Goal: Task Accomplishment & Management: Use online tool/utility

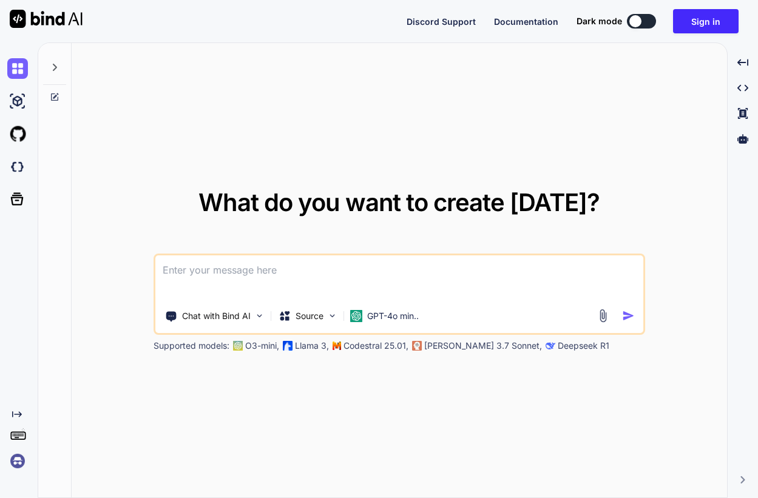
type textarea "x"
click at [16, 464] on img at bounding box center [17, 461] width 21 height 21
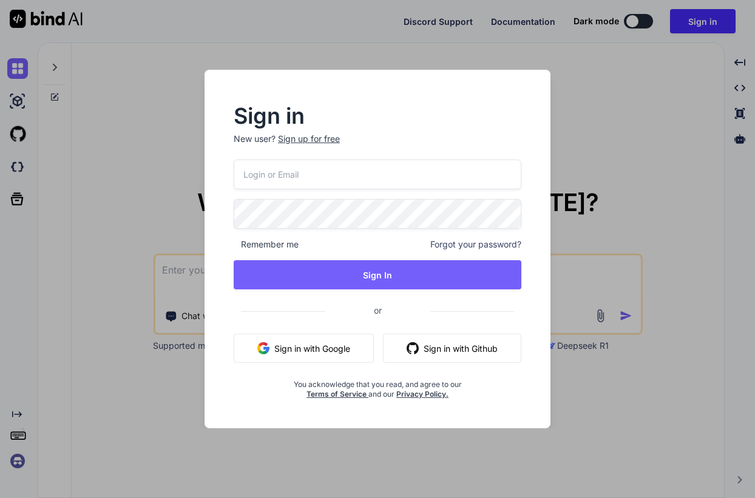
click at [320, 348] on button "Sign in with Google" at bounding box center [304, 348] width 140 height 29
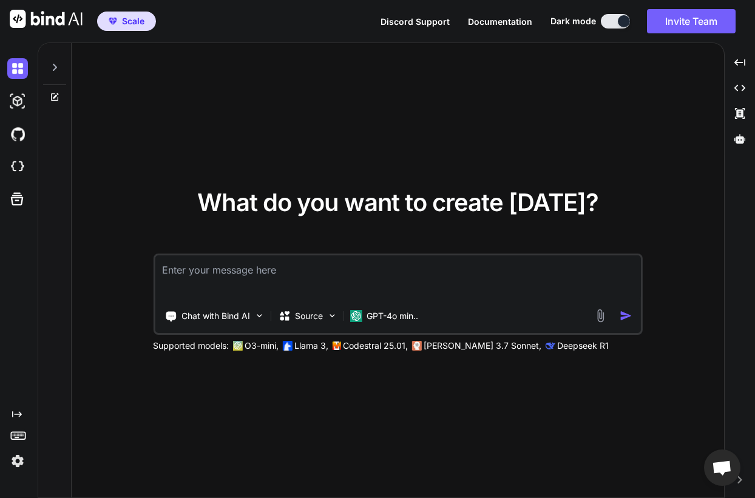
click at [24, 467] on img at bounding box center [17, 461] width 21 height 21
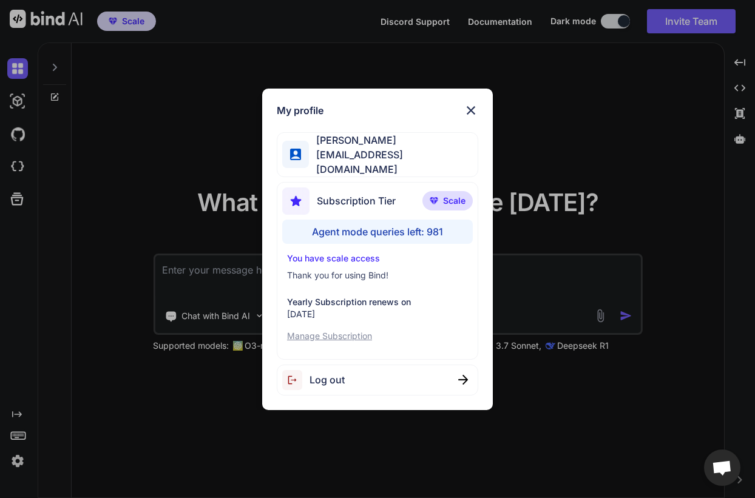
click at [86, 285] on div "My profile john zakma johnzakma9@gmail.com Subscription Tier Scale Agent mode q…" at bounding box center [377, 249] width 755 height 498
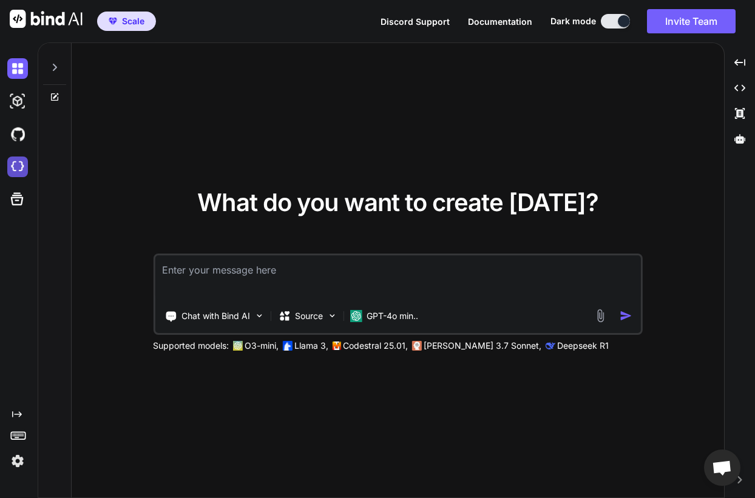
click at [24, 161] on img at bounding box center [17, 167] width 21 height 21
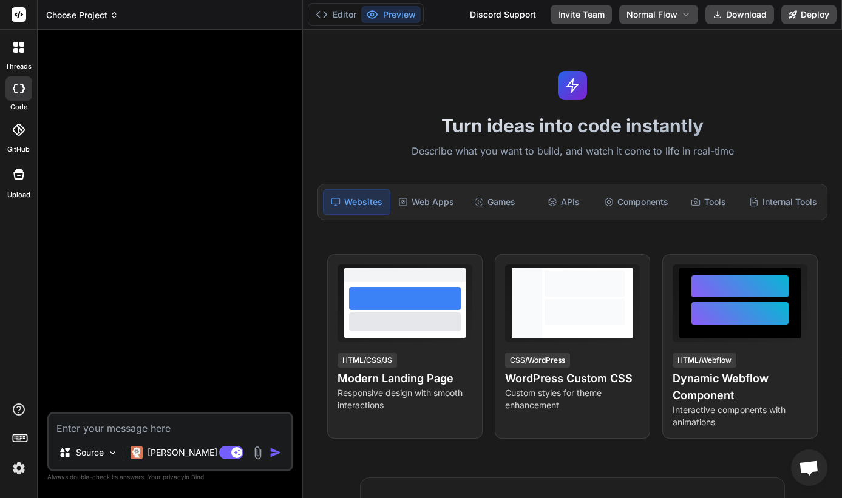
click at [104, 14] on span "Choose Project" at bounding box center [82, 15] width 72 height 12
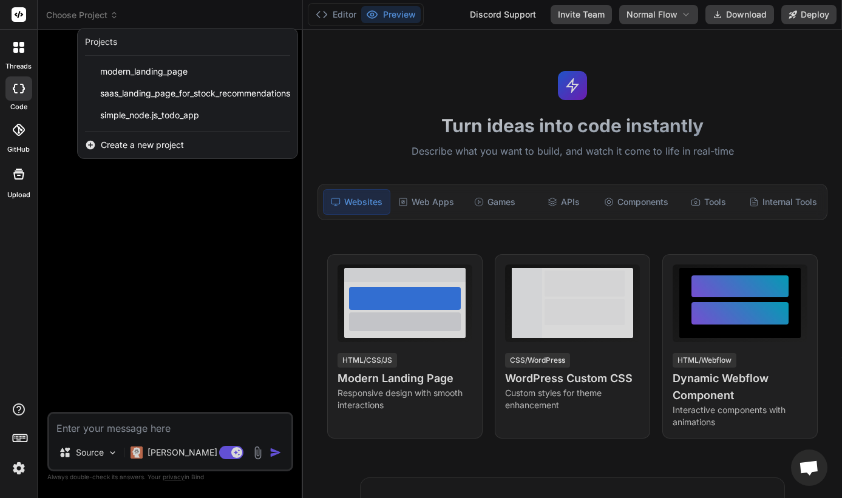
click at [166, 259] on div at bounding box center [421, 249] width 842 height 498
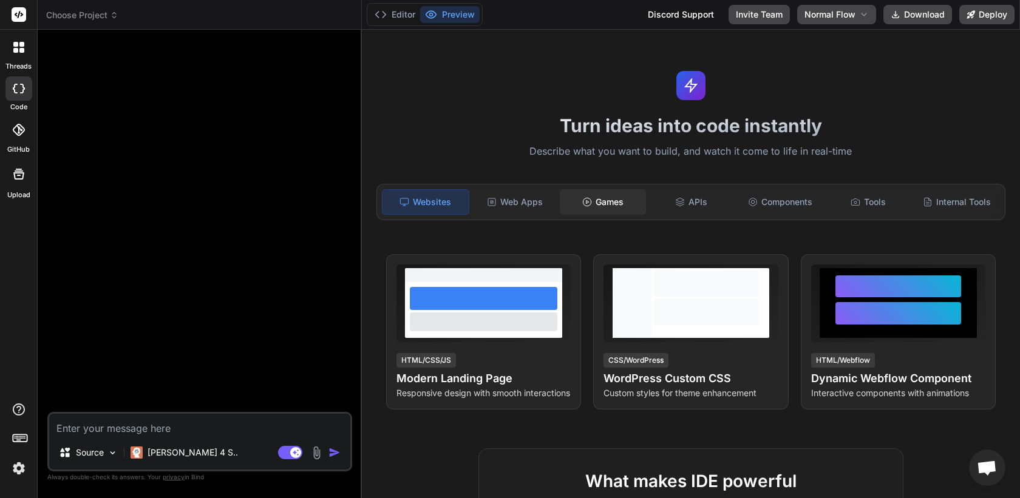
click at [610, 209] on div "Games" at bounding box center [603, 201] width 86 height 25
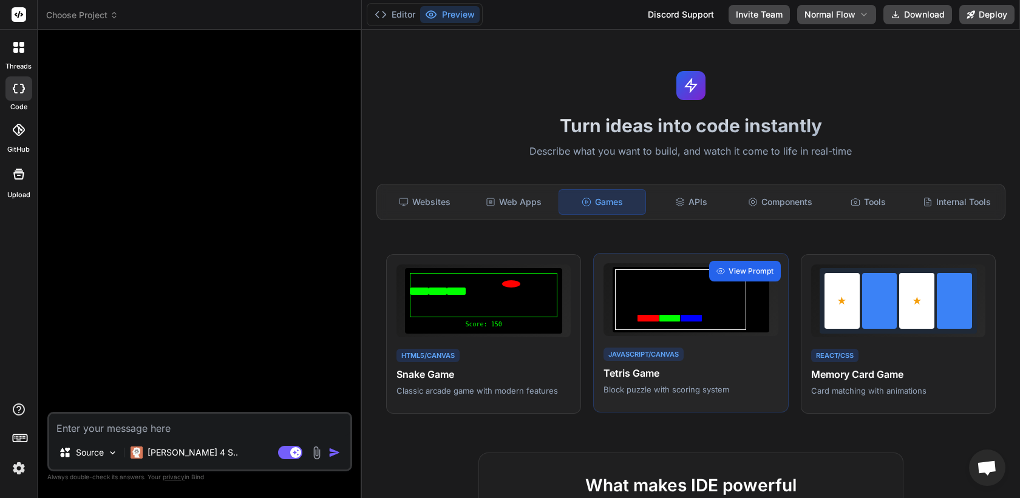
click at [745, 270] on span "View Prompt" at bounding box center [750, 271] width 45 height 11
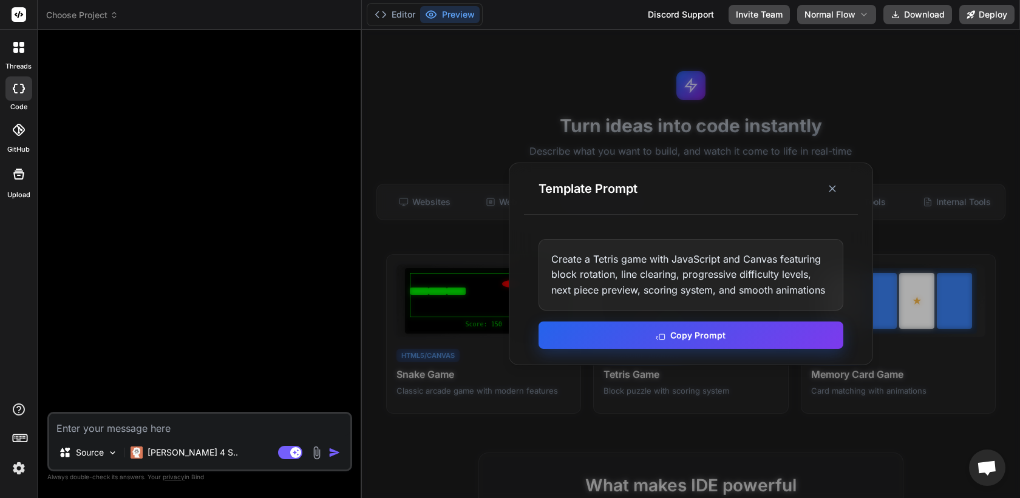
click at [696, 341] on button "Copy Prompt" at bounding box center [690, 335] width 305 height 27
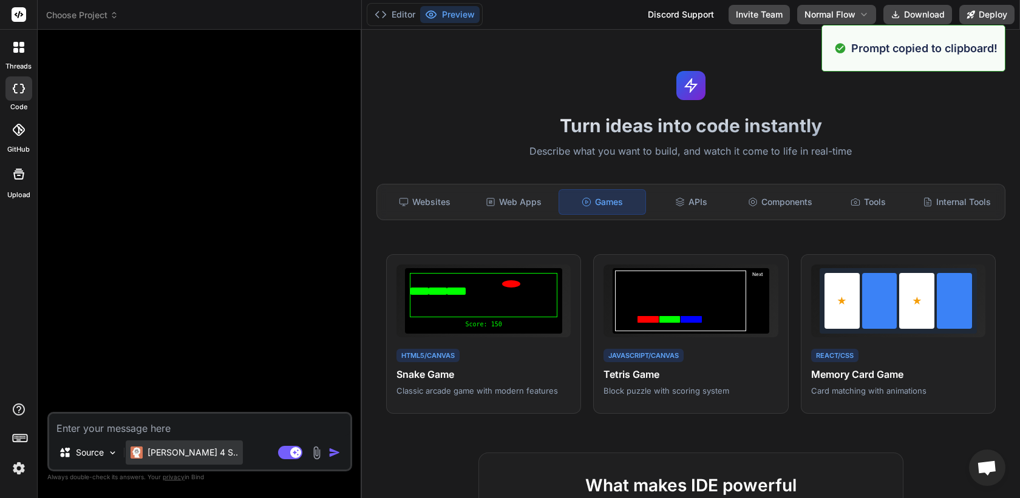
click at [180, 453] on p "[PERSON_NAME] 4 S.." at bounding box center [192, 453] width 90 height 12
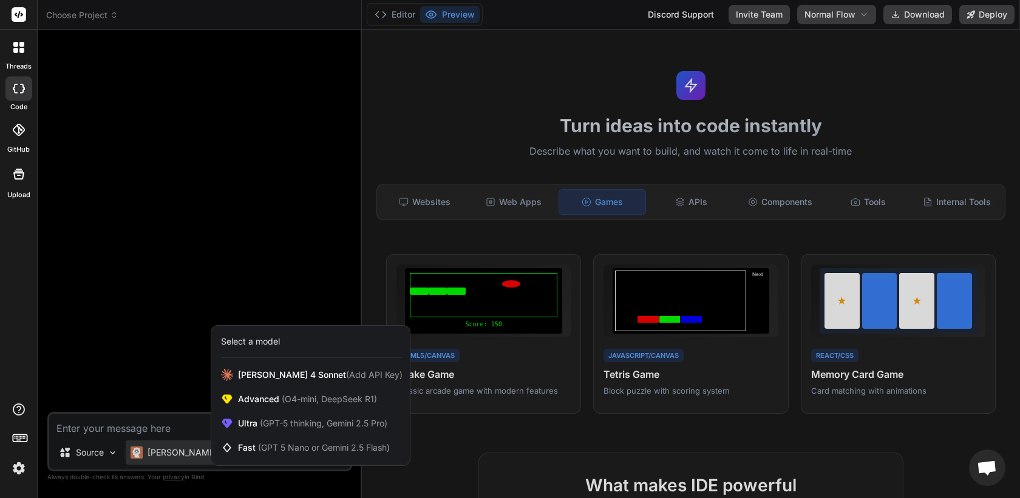
click at [160, 422] on div at bounding box center [510, 249] width 1020 height 498
type textarea "x"
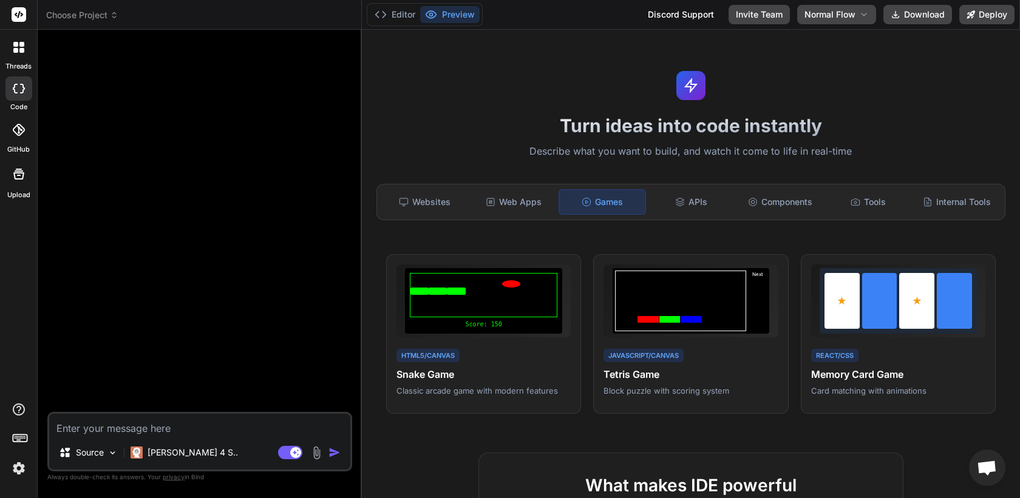
click at [174, 430] on textarea at bounding box center [199, 425] width 301 height 22
paste textarea "Create a Tetris game with JavaScript and Canvas featuring block rotation, line …"
type textarea "Create a Tetris game with JavaScript and Canvas featuring block rotation, line …"
type textarea "x"
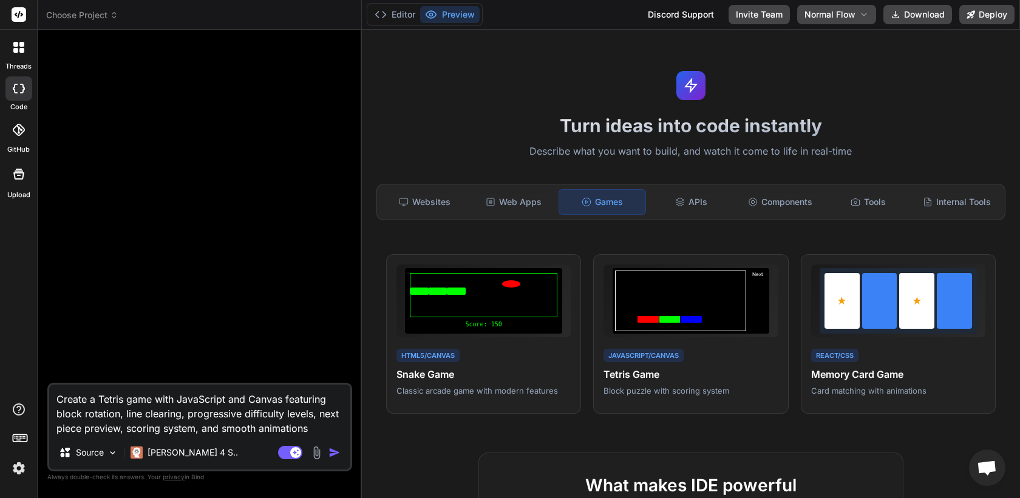
type textarea "Create a Tetris game with JavaScript and Canvas featuring block rotation, line …"
click at [333, 450] on img "button" at bounding box center [334, 453] width 12 height 12
type textarea "x"
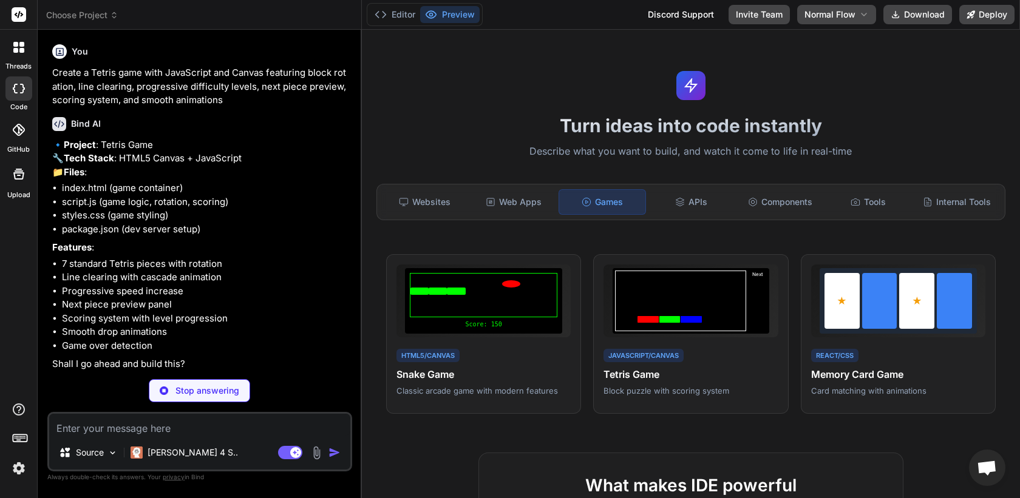
scroll to position [31, 0]
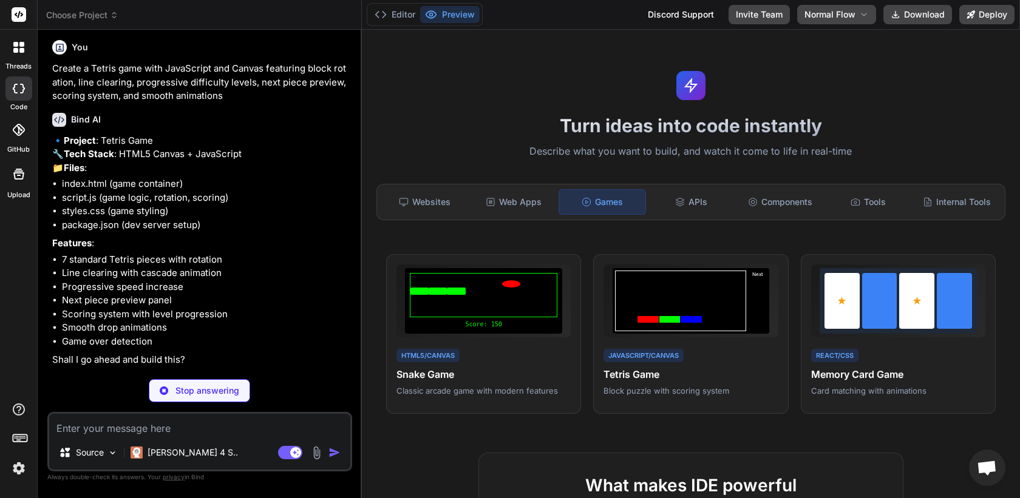
click at [210, 425] on textarea at bounding box center [199, 425] width 301 height 22
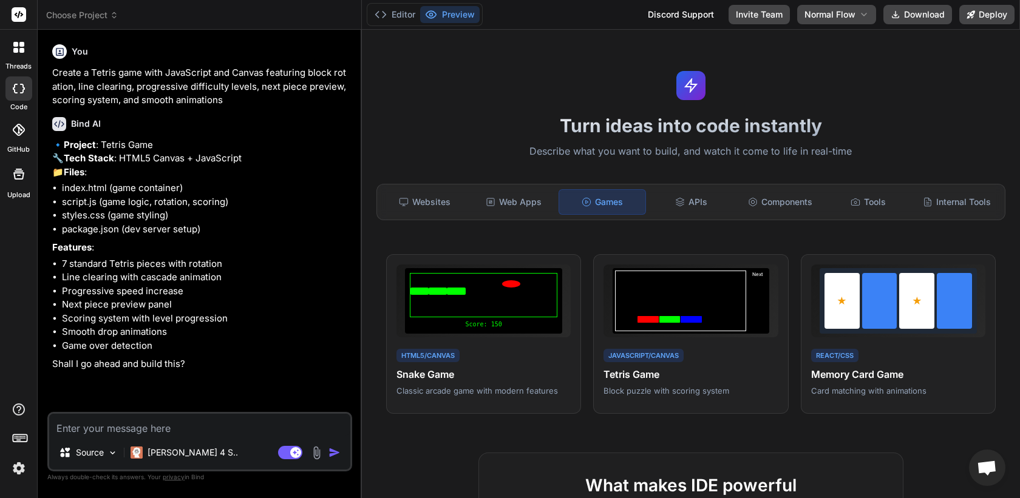
scroll to position [0, 0]
type textarea "x"
type textarea "y"
type textarea "x"
type textarea "ye"
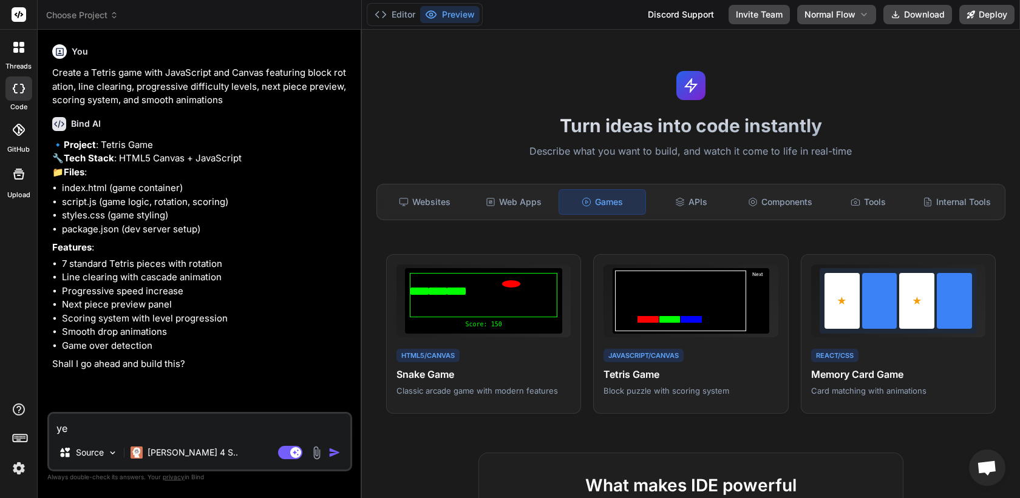
type textarea "x"
type textarea "yes"
type textarea "x"
type textarea "yes,"
type textarea "x"
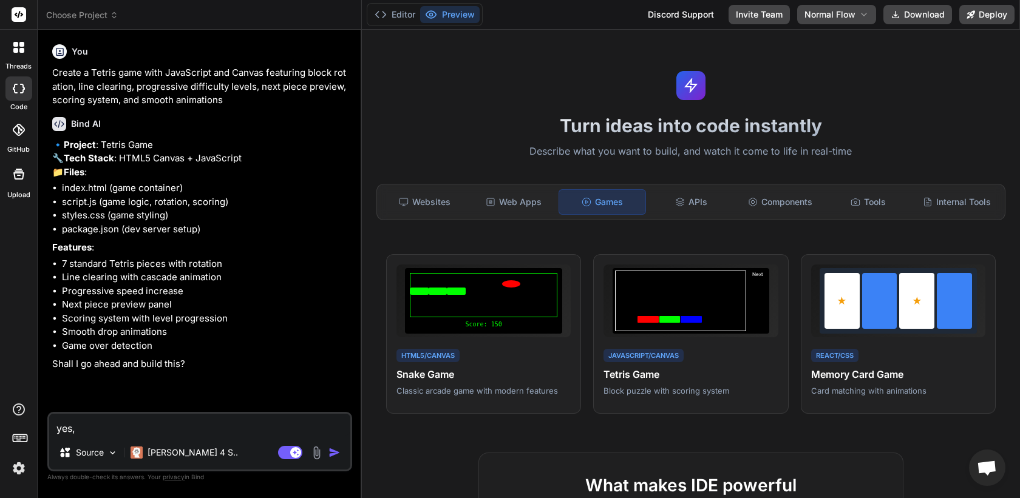
type textarea "yes, g"
type textarea "x"
type textarea "yes, go"
type textarea "x"
type textarea "yes, go"
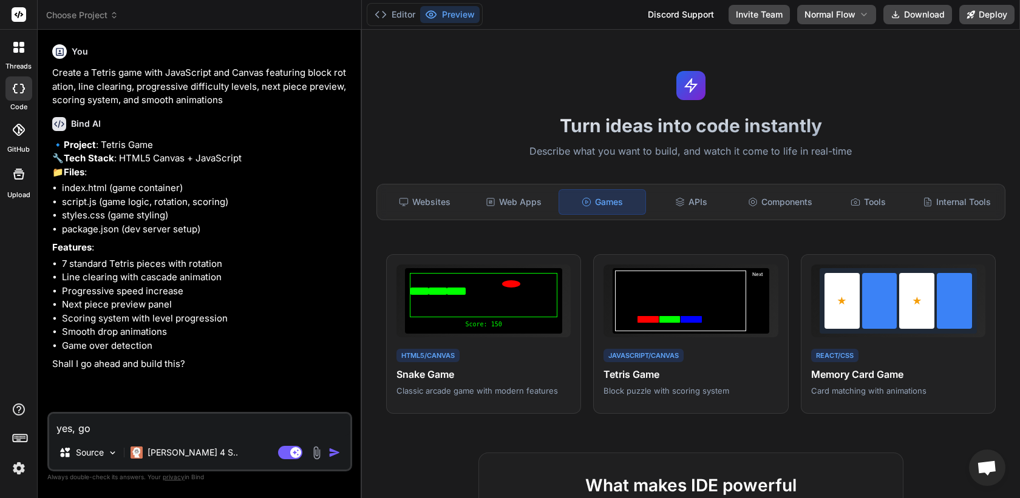
type textarea "x"
type textarea "yes, go a"
type textarea "x"
type textarea "yes, go ah"
type textarea "x"
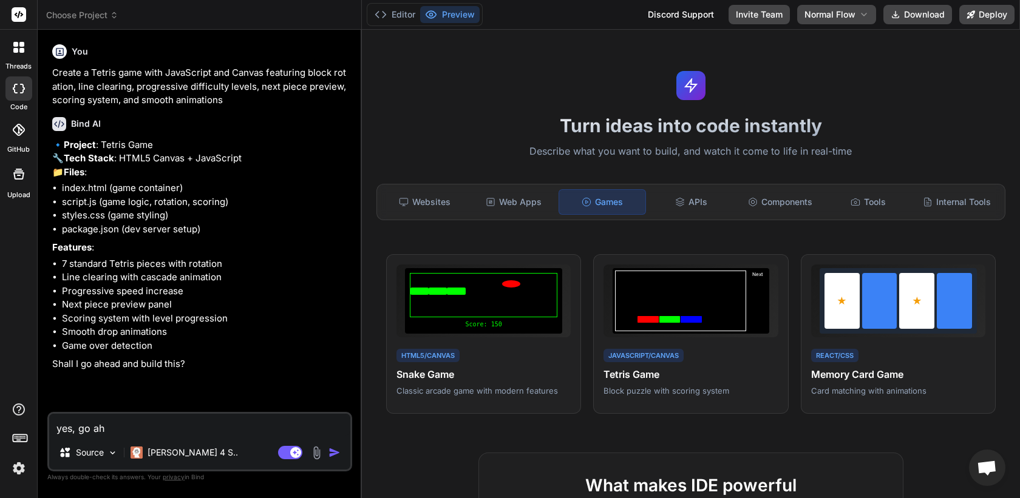
type textarea "yes, go ahe"
type textarea "x"
type textarea "yes, go ahea"
type textarea "x"
type textarea "yes, go ahead"
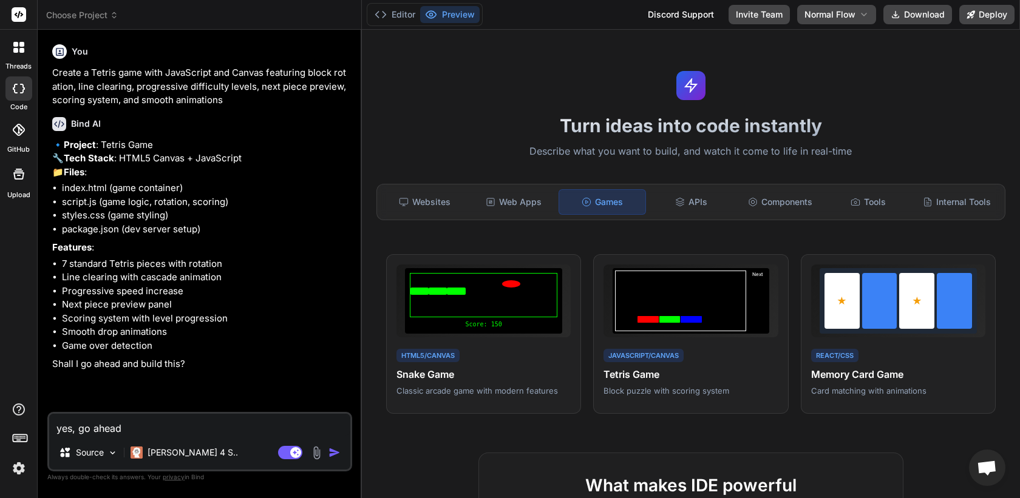
type textarea "x"
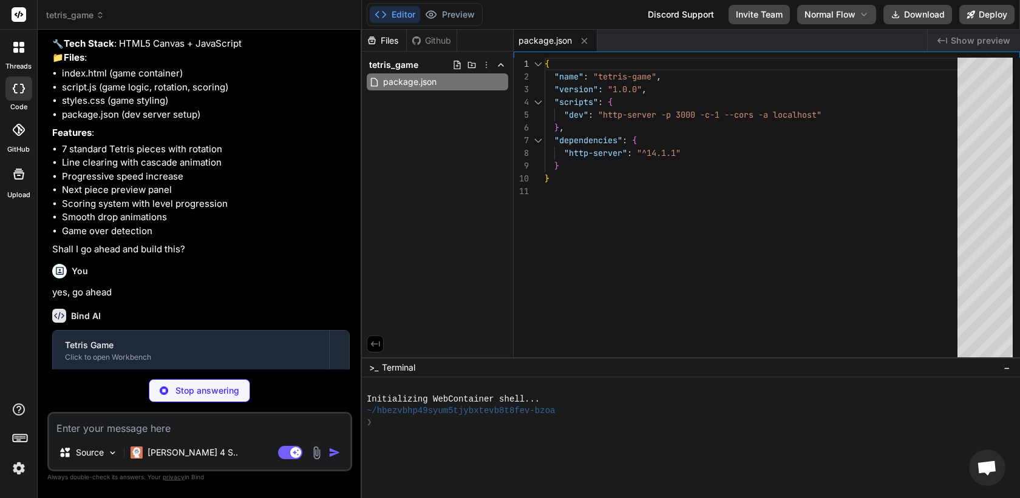
scroll to position [200, 0]
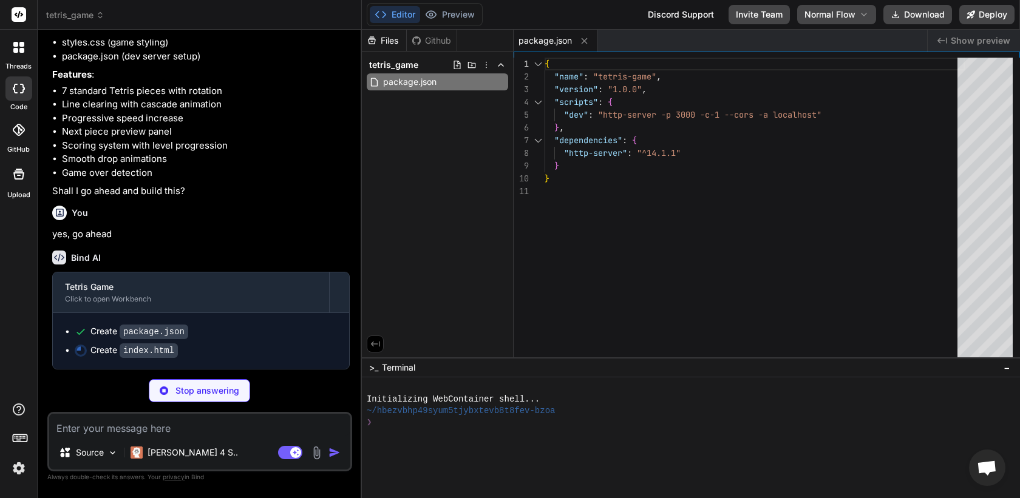
type textarea "x"
type textarea "<p>Press P to continue</p> </div> </div> </div> <script src="script.js"></scrip…"
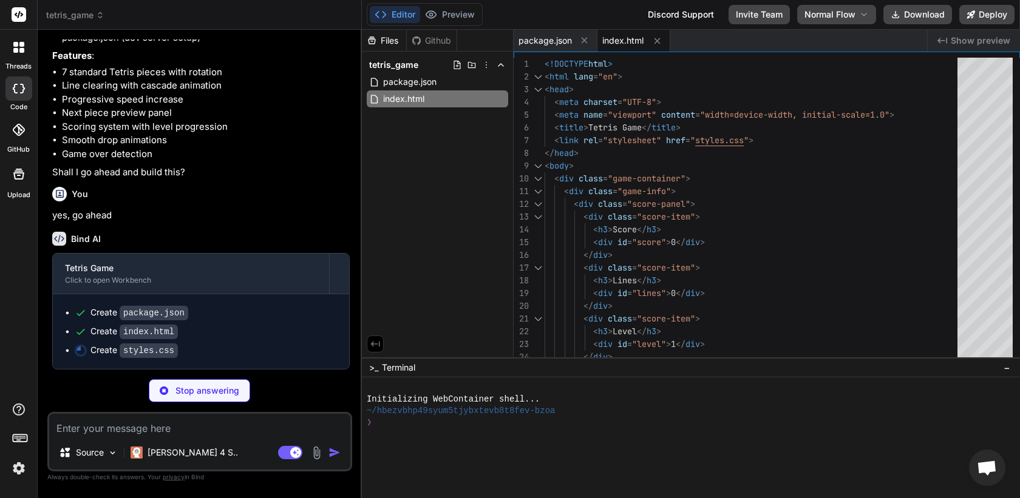
type textarea "x"
type textarea "min-width: 140px; } .controls { width: 100%; } }"
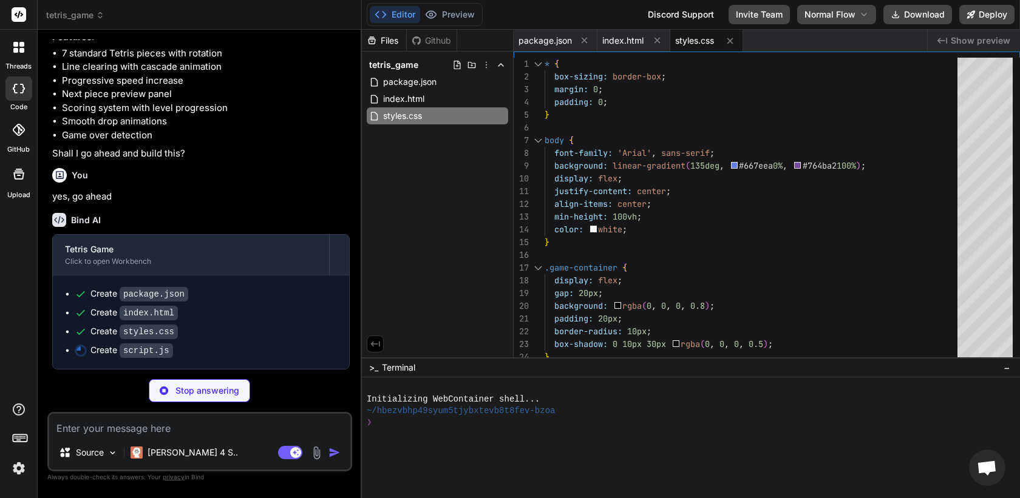
scroll to position [237, 0]
type textarea "x"
click at [424, 103] on span "index.html" at bounding box center [404, 99] width 44 height 15
type textarea "<p>Press P to continue</p> </div> </div> </div> <script src="script.js"></scrip…"
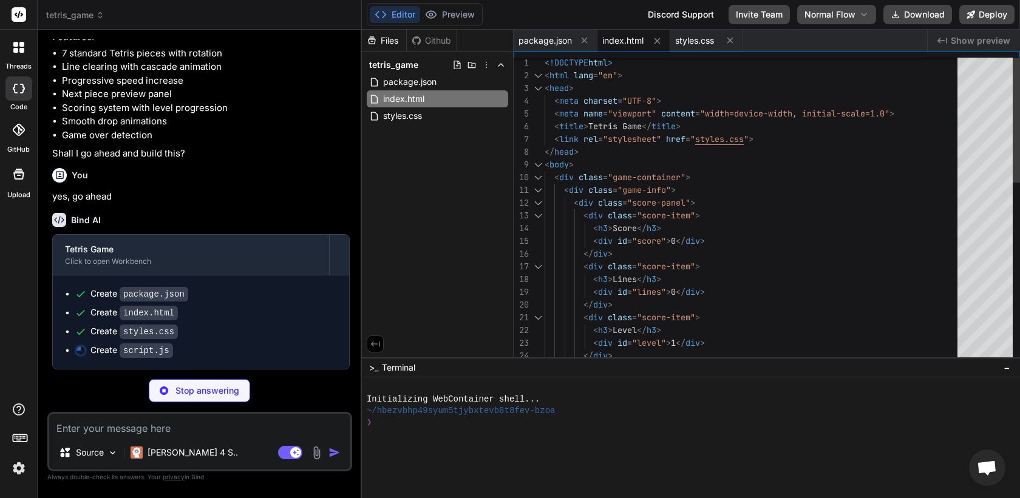
scroll to position [102, 0]
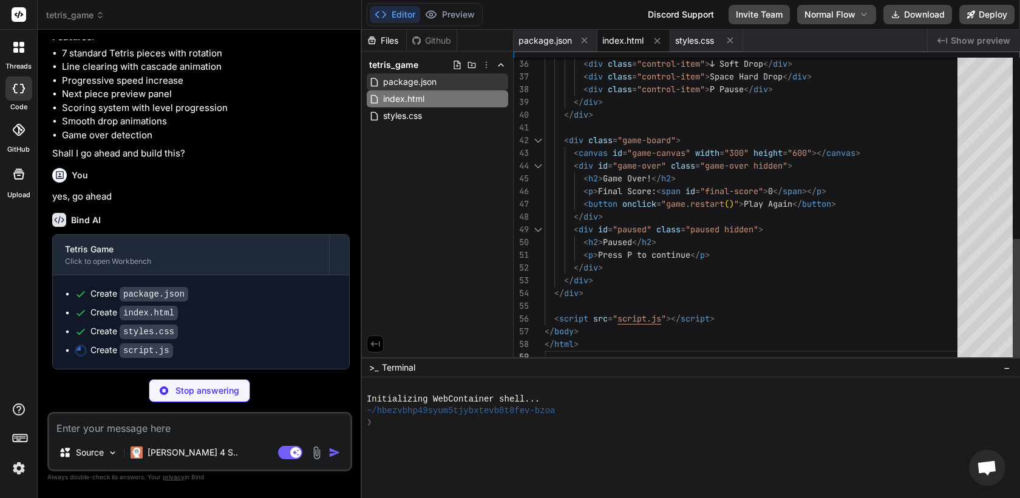
type textarea "x"
click at [411, 85] on span "package.json" at bounding box center [410, 82] width 56 height 15
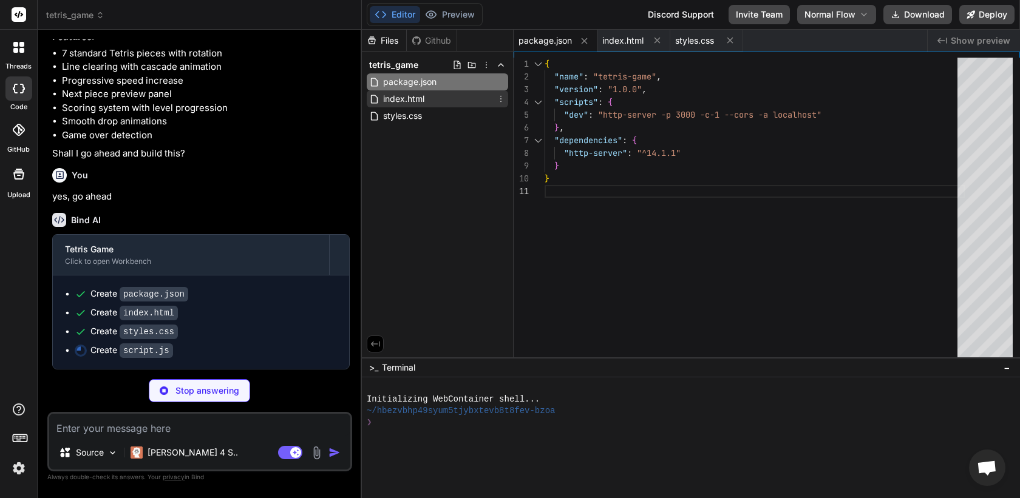
type textarea "x"
click at [408, 101] on span "index.html" at bounding box center [404, 99] width 44 height 15
type textarea "<p>Press P to continue</p> </div> </div> </div> <script src="script.js"></scrip…"
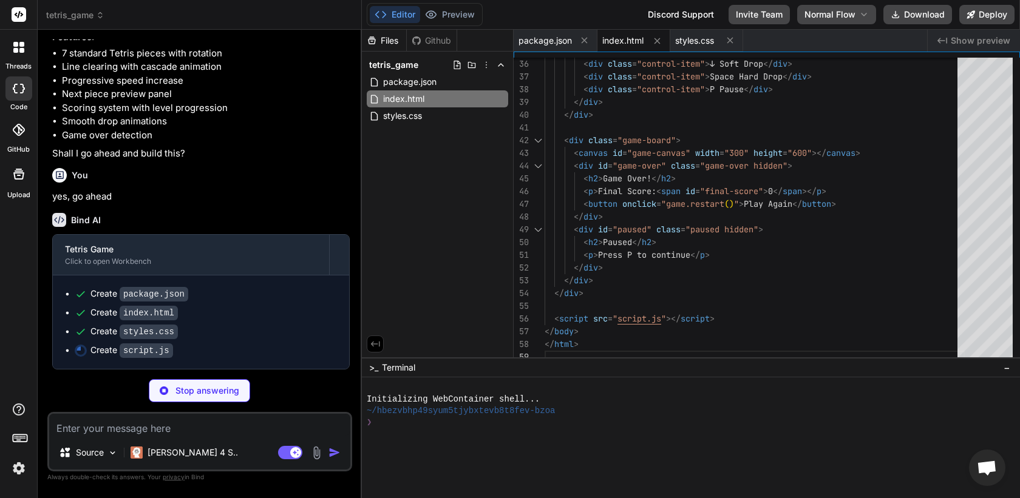
click at [406, 124] on div "tetris_game package.json index.html styles.css" at bounding box center [437, 91] width 151 height 78
type textarea "x"
click at [408, 117] on span "styles.css" at bounding box center [402, 116] width 41 height 15
type textarea "min-width: 140px; } .controls { width: 100%; } }"
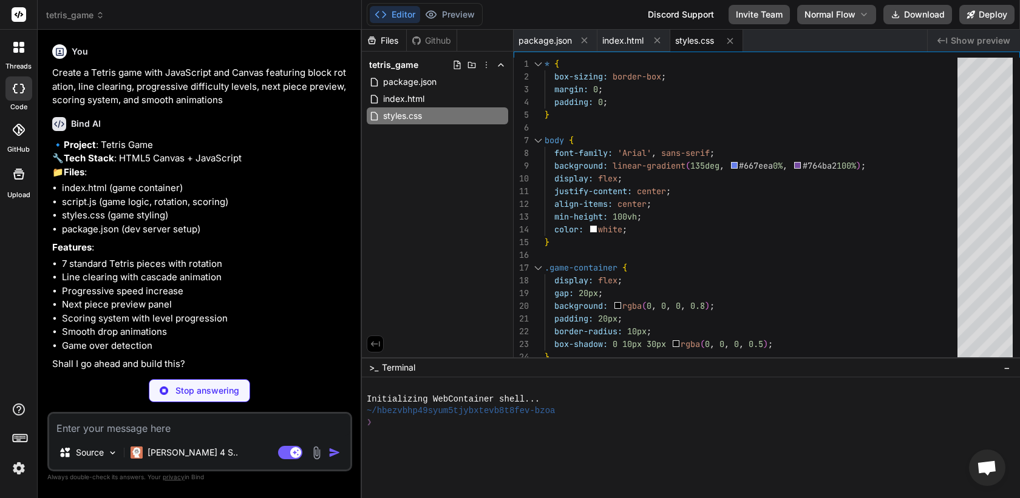
scroll to position [237, 0]
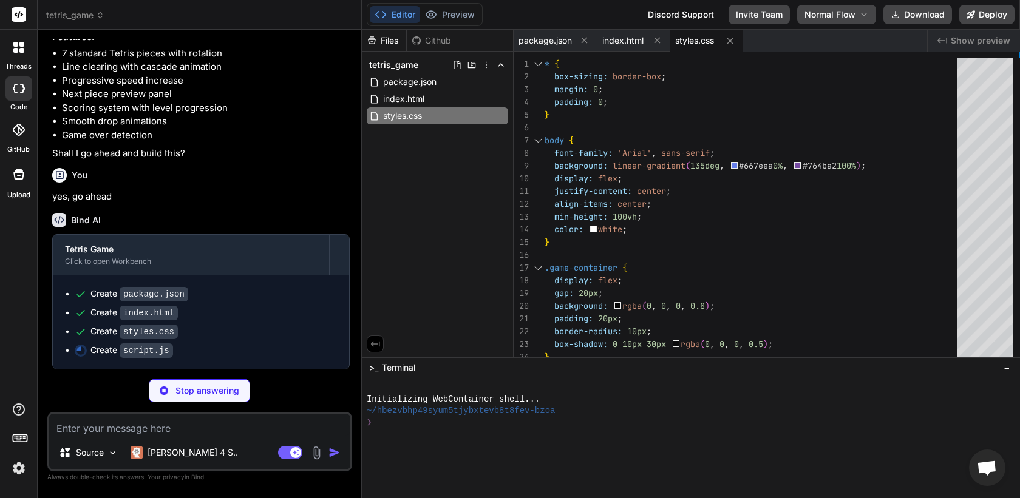
type textarea "x"
type textarea "const game = new TetrisGame();"
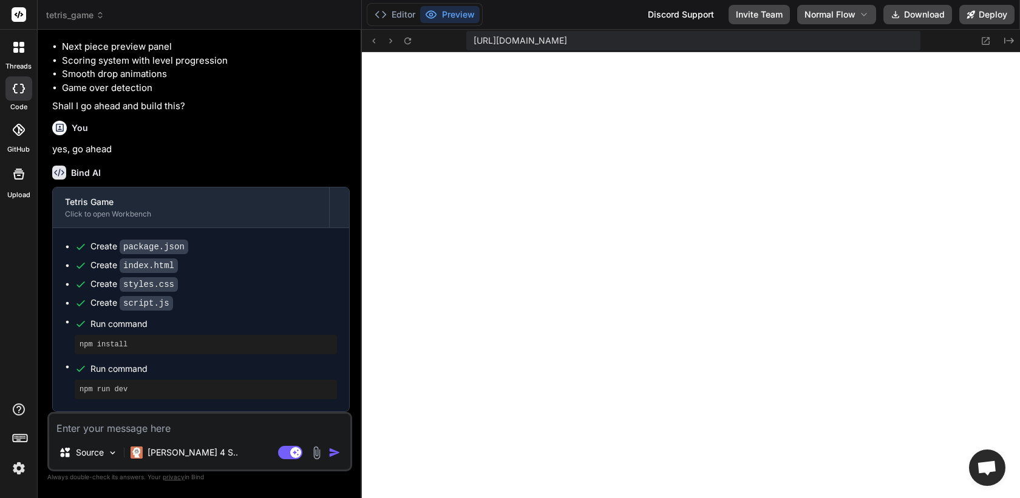
scroll to position [554, 0]
click at [754, 40] on icon at bounding box center [986, 41] width 8 height 8
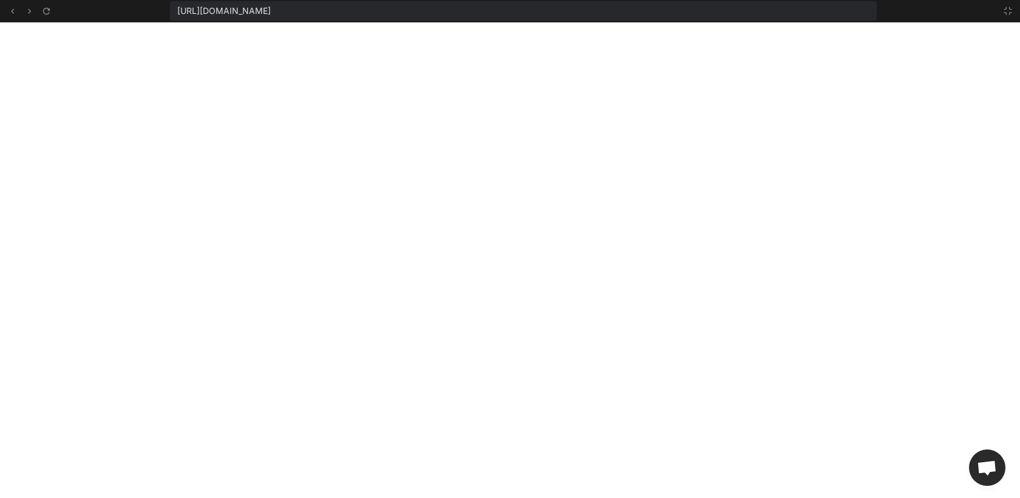
scroll to position [623, 0]
click at [754, 12] on icon at bounding box center [1008, 11] width 10 height 10
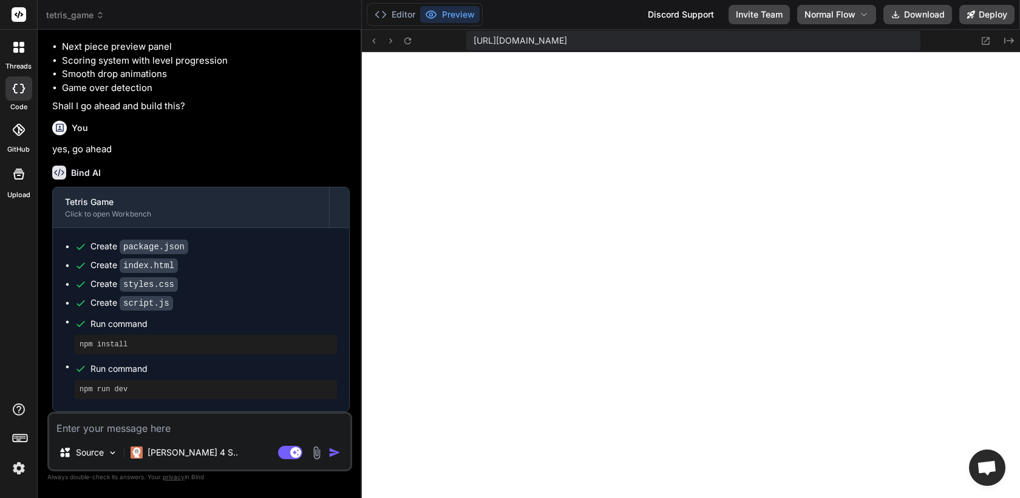
scroll to position [692, 0]
click at [286, 453] on rect at bounding box center [290, 452] width 24 height 13
type textarea "x"
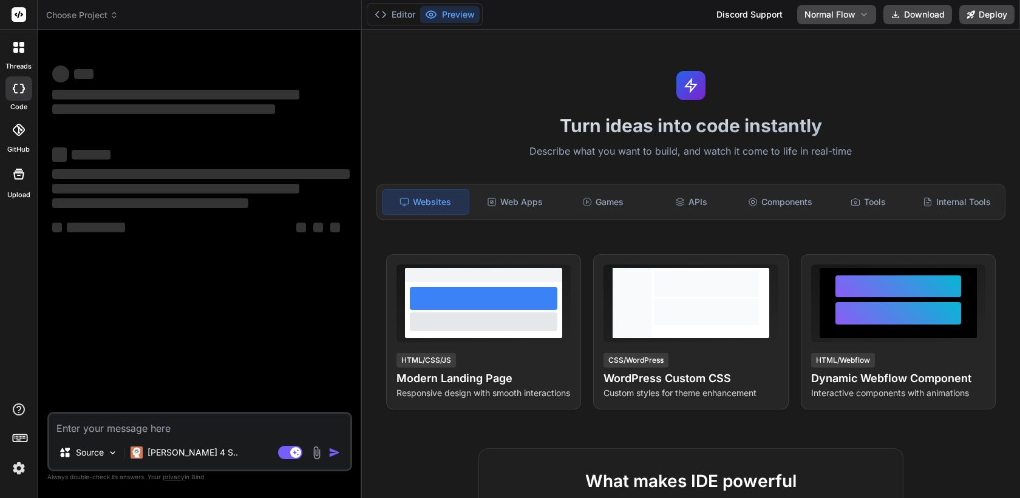
click at [97, 22] on header "Choose Project Created with Pixso." at bounding box center [200, 15] width 324 height 30
click at [99, 19] on span "Choose Project" at bounding box center [82, 15] width 72 height 12
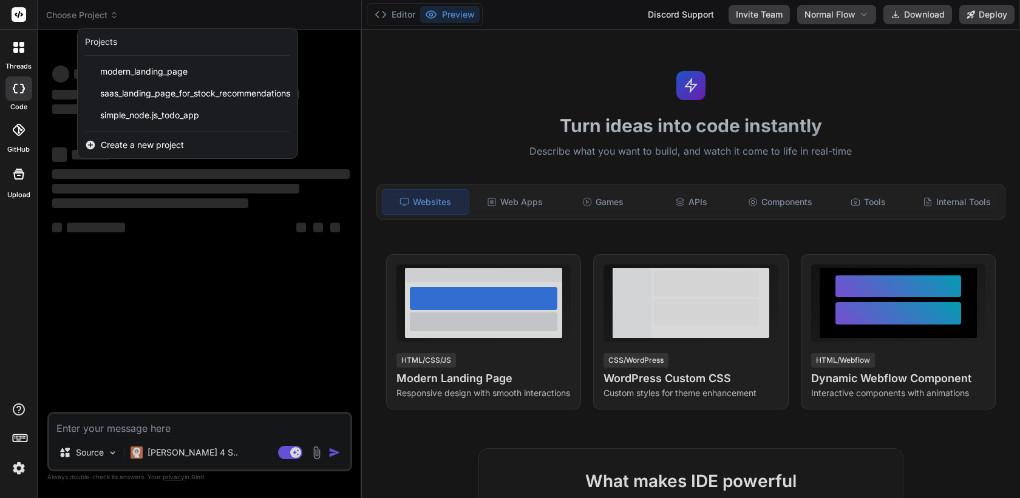
click at [102, 231] on div at bounding box center [510, 249] width 1020 height 498
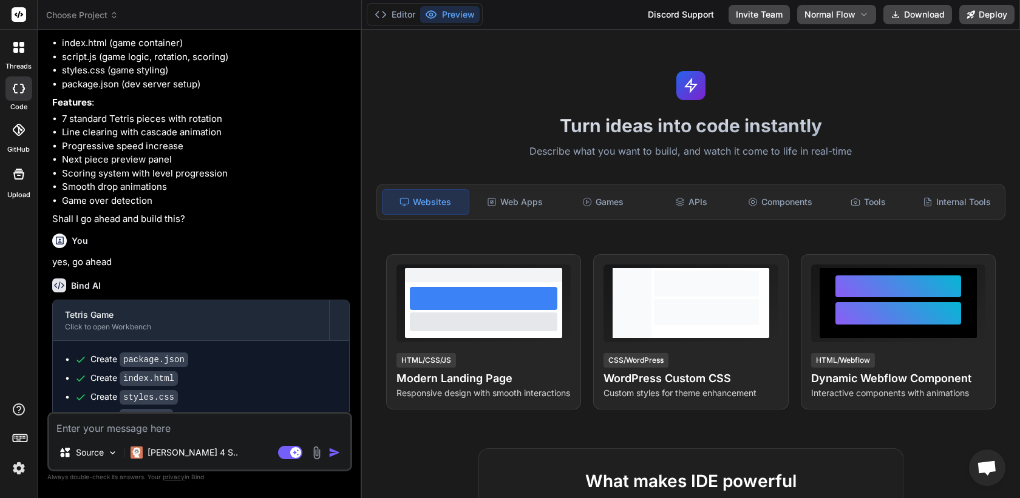
type textarea "x"
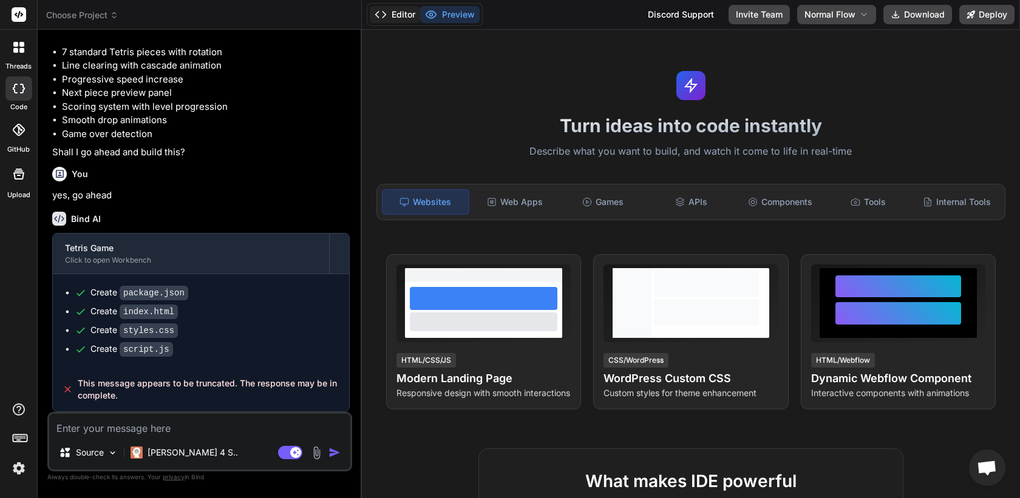
click at [399, 13] on button "Editor" at bounding box center [395, 14] width 50 height 17
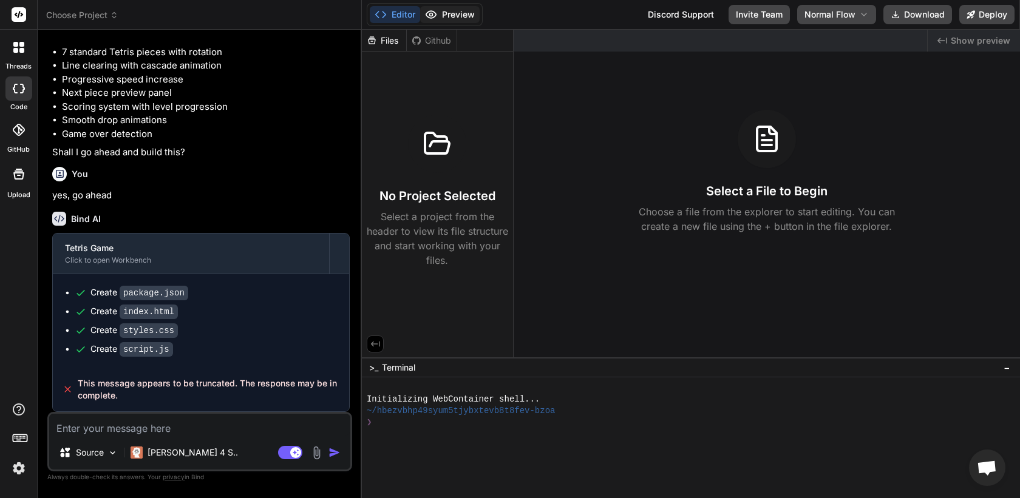
click at [447, 16] on button "Preview" at bounding box center [449, 14] width 59 height 17
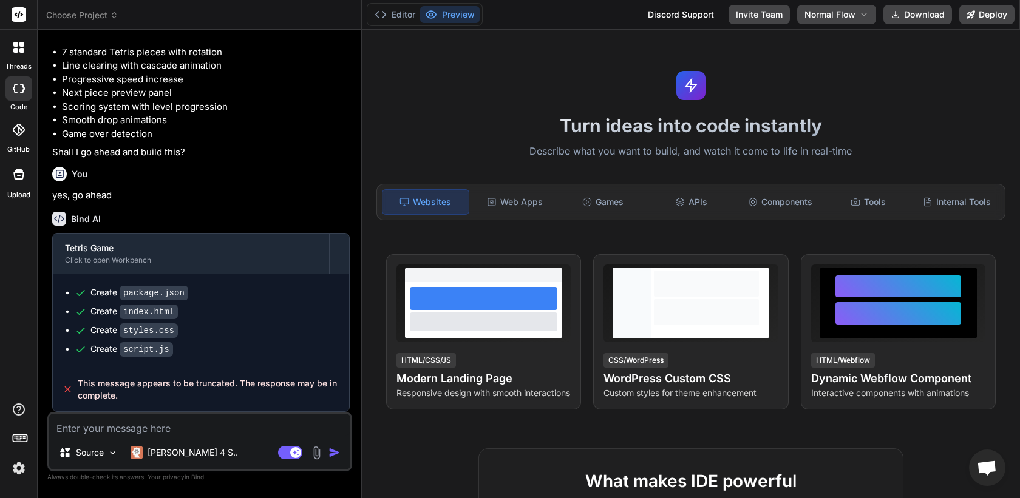
scroll to position [0, 0]
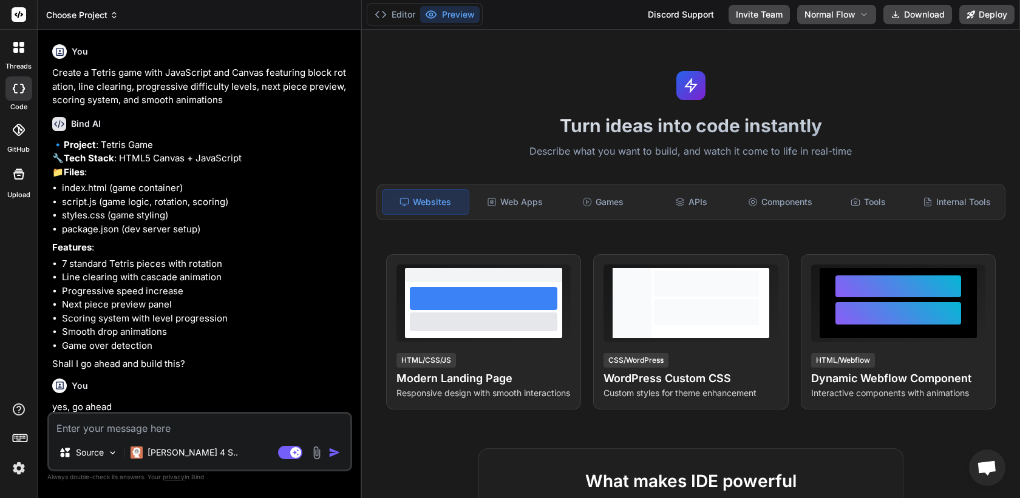
click at [85, 19] on span "Choose Project" at bounding box center [82, 15] width 72 height 12
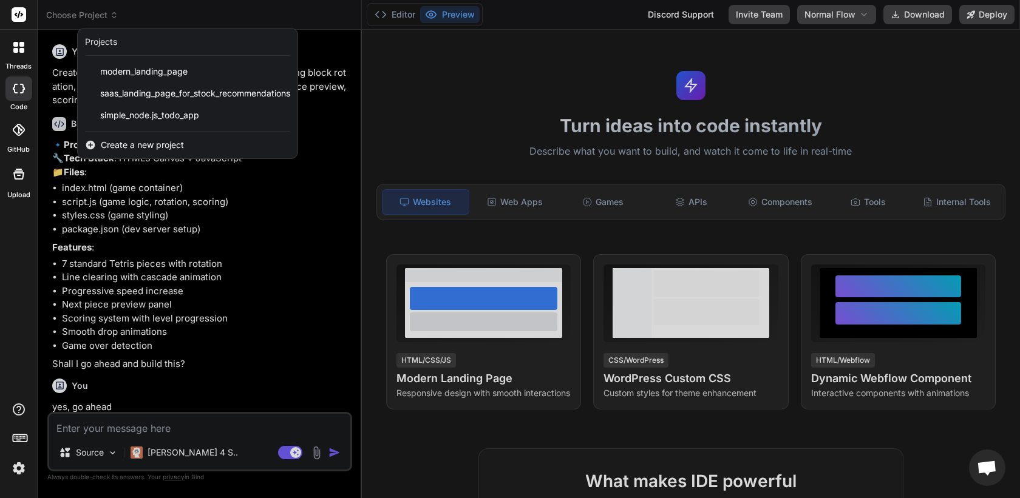
click at [219, 263] on div at bounding box center [510, 249] width 1020 height 498
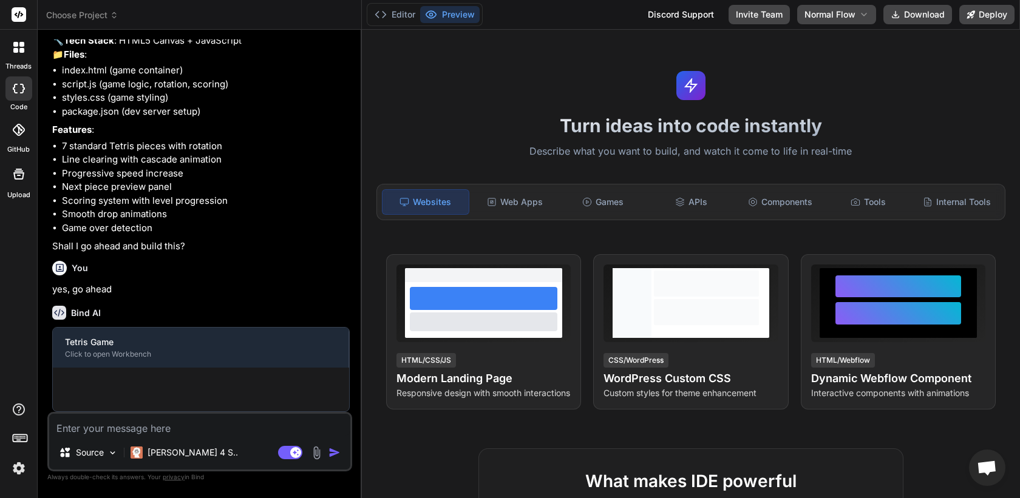
scroll to position [145, 0]
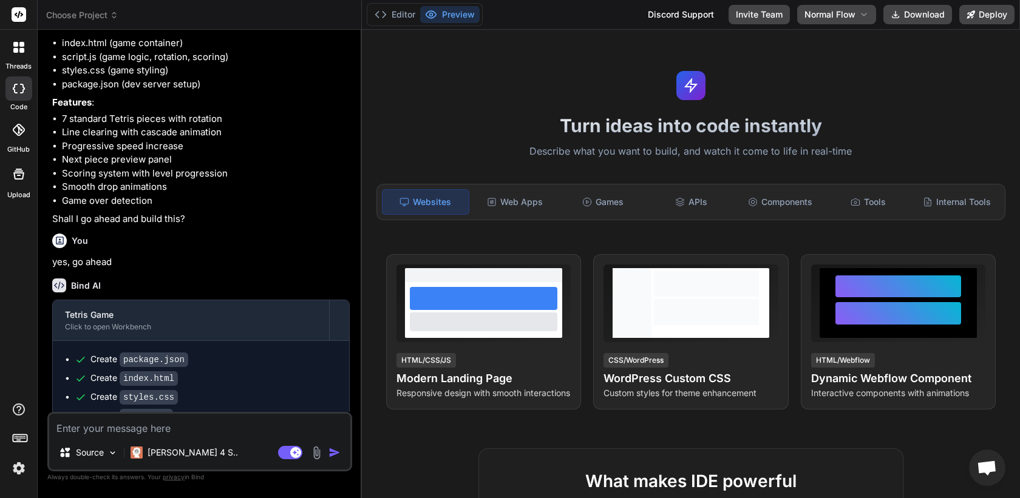
type textarea "x"
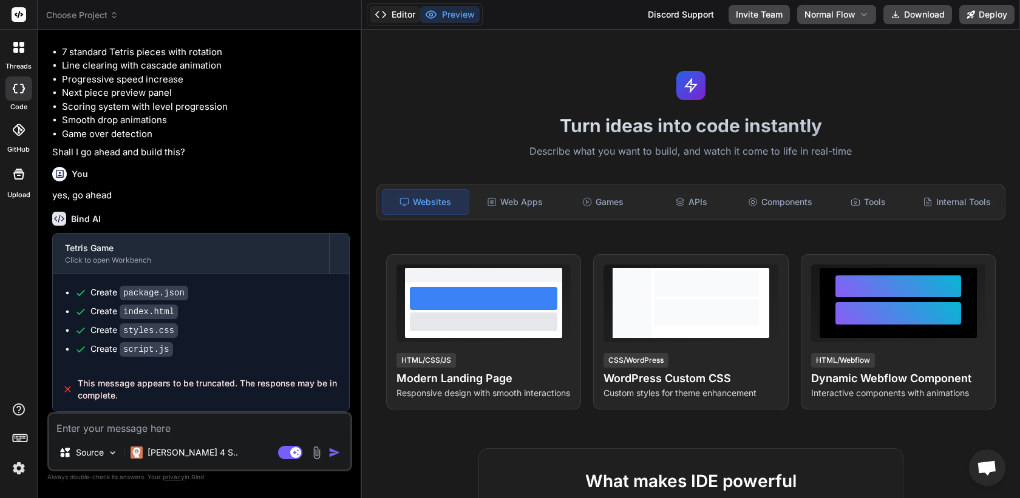
click at [398, 20] on button "Editor" at bounding box center [395, 14] width 50 height 17
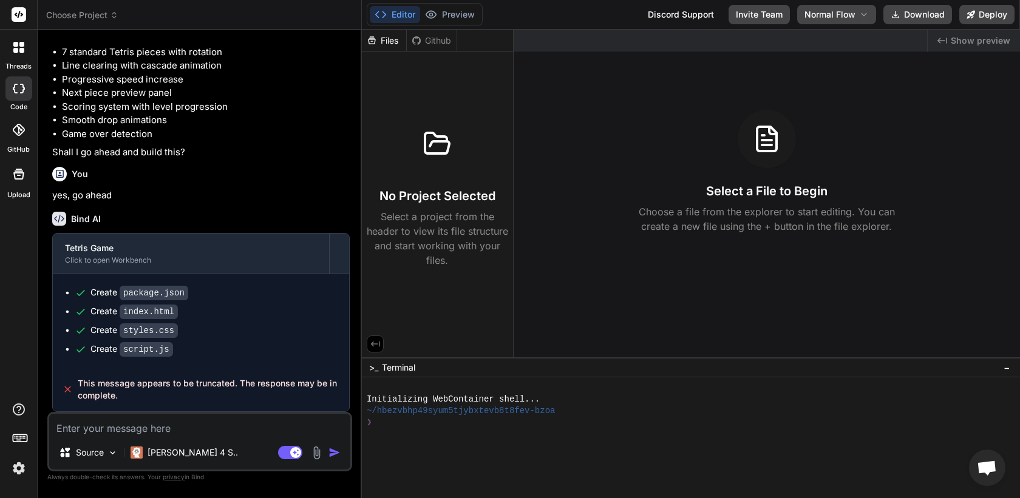
click at [405, 419] on div "❯" at bounding box center [684, 423] width 634 height 12
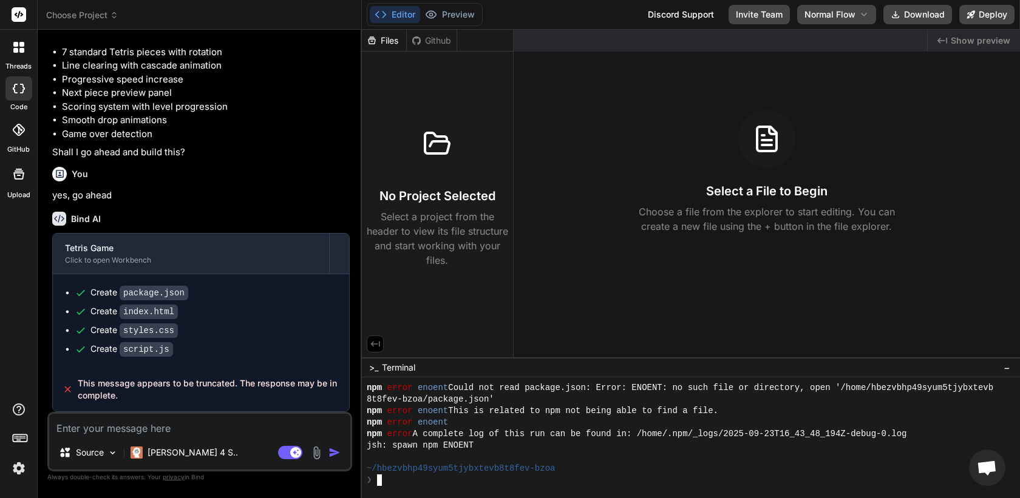
click at [387, 42] on div "Files" at bounding box center [384, 41] width 44 height 12
click at [429, 46] on div "Github" at bounding box center [432, 41] width 50 height 12
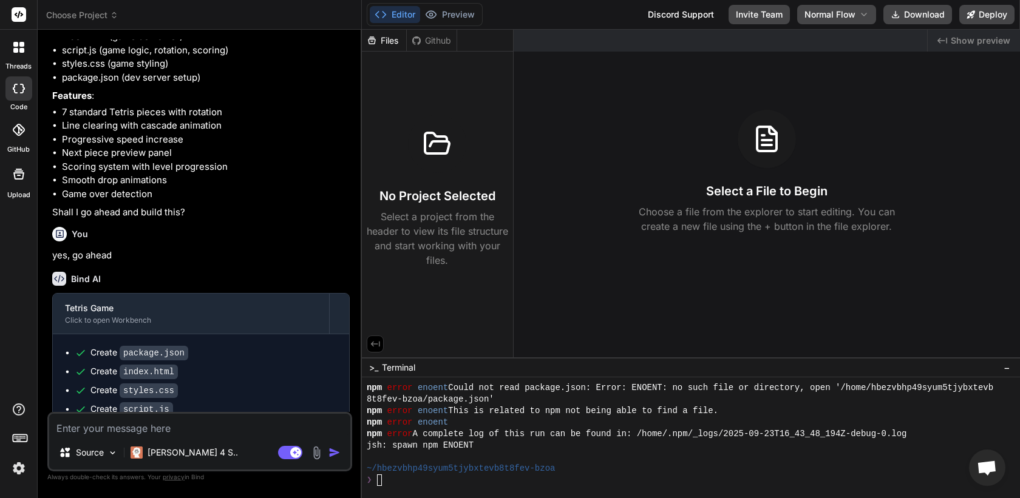
scroll to position [81, 0]
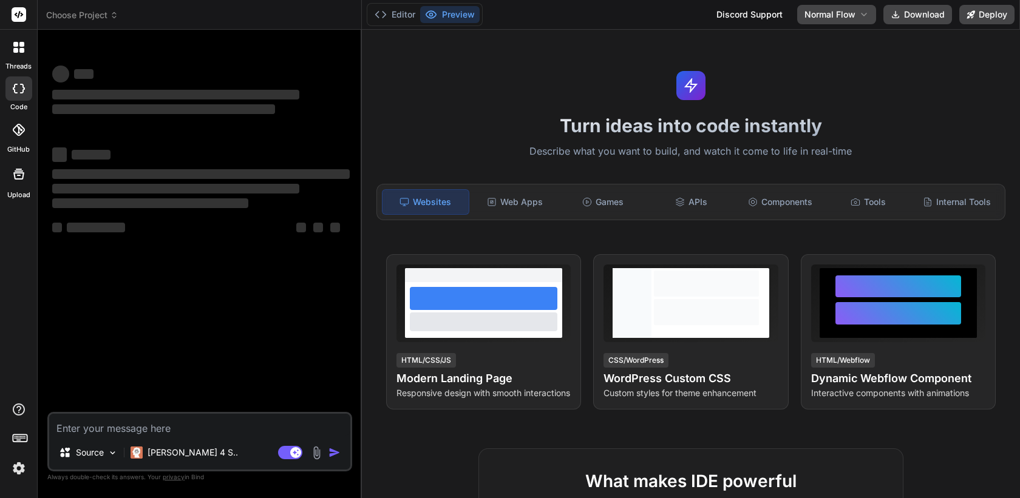
click at [101, 22] on header "Choose Project Created with Pixso." at bounding box center [200, 15] width 324 height 30
click at [101, 16] on span "Choose Project" at bounding box center [82, 15] width 72 height 12
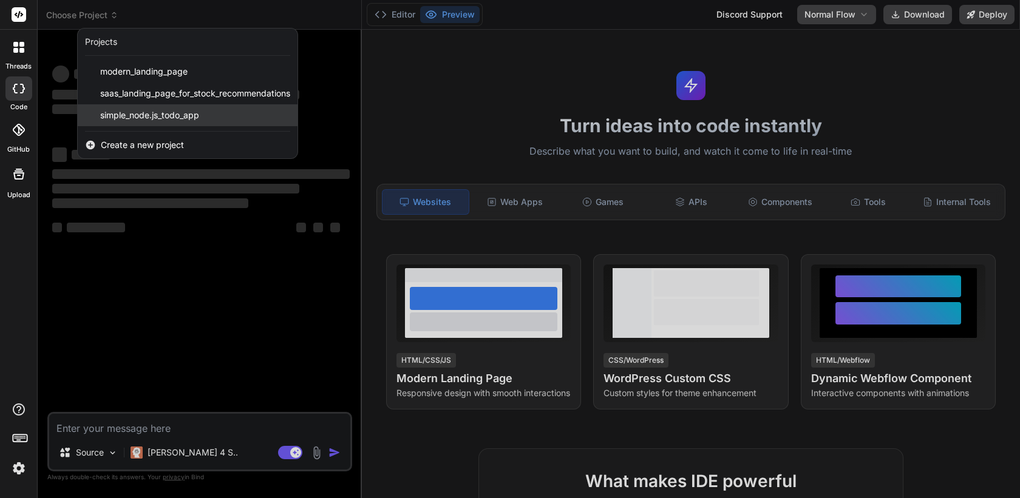
click at [162, 118] on span "simple_node.js_todo_app" at bounding box center [149, 115] width 99 height 12
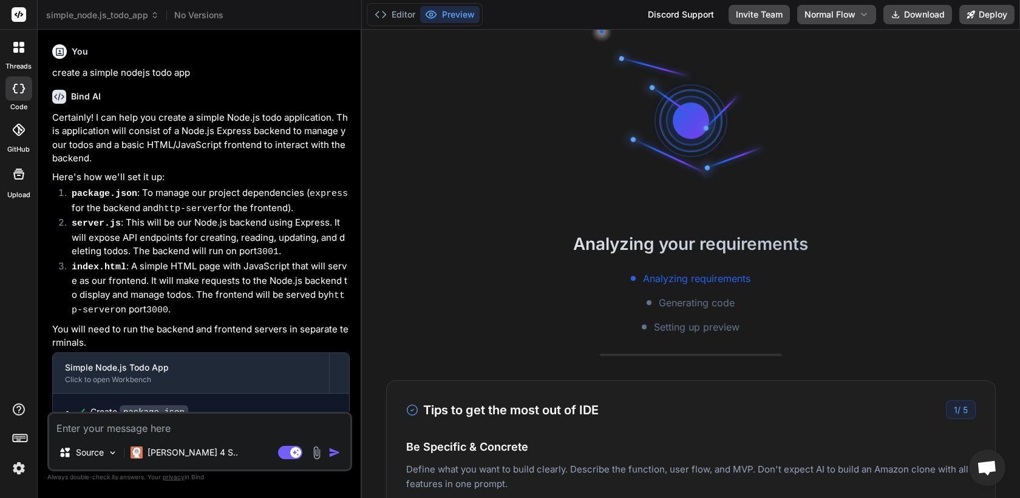
scroll to position [274, 0]
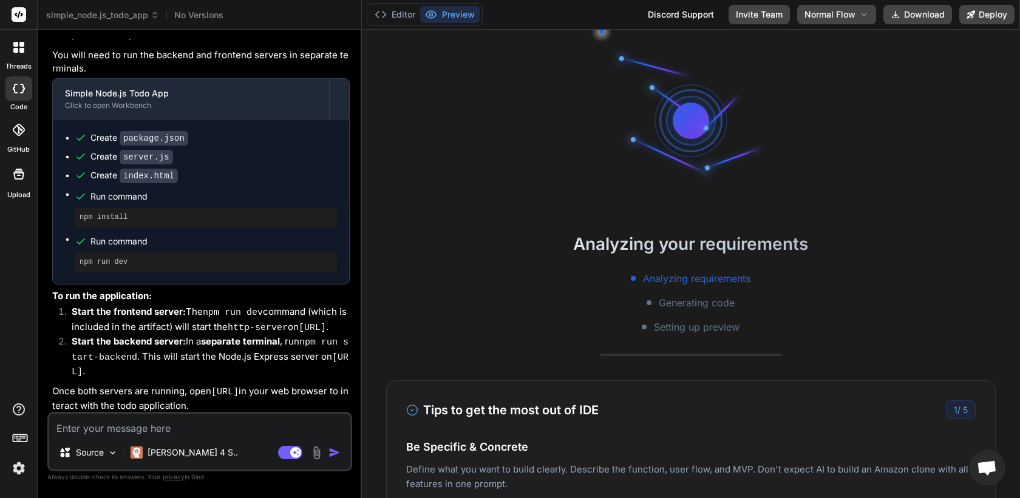
click at [209, 13] on span "No Versions" at bounding box center [198, 15] width 49 height 12
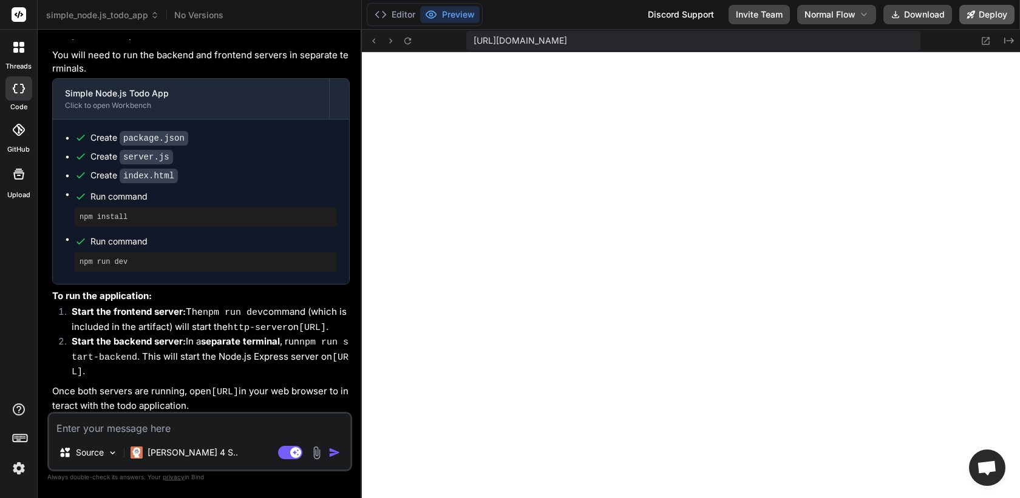
click at [989, 19] on button "Deploy" at bounding box center [986, 14] width 55 height 19
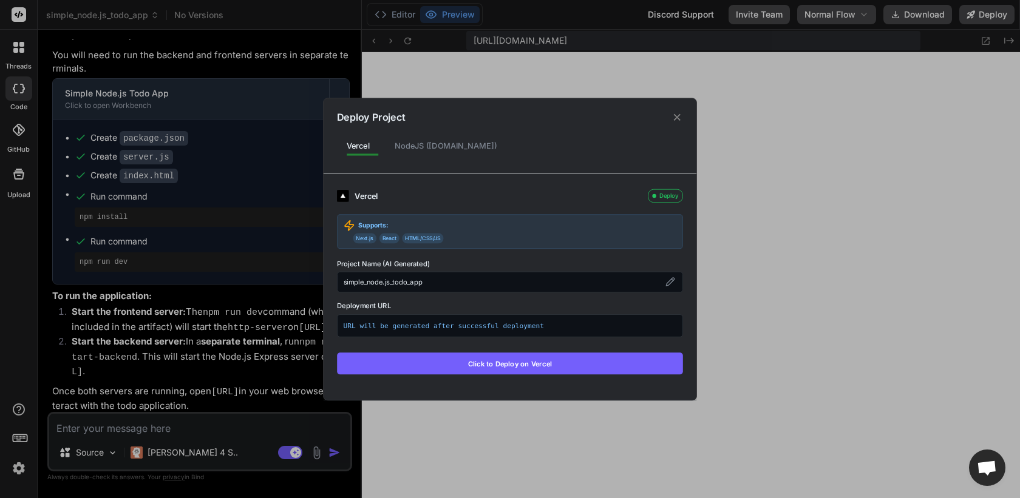
click at [415, 143] on div "NodeJS (Fly.io)" at bounding box center [445, 145] width 121 height 23
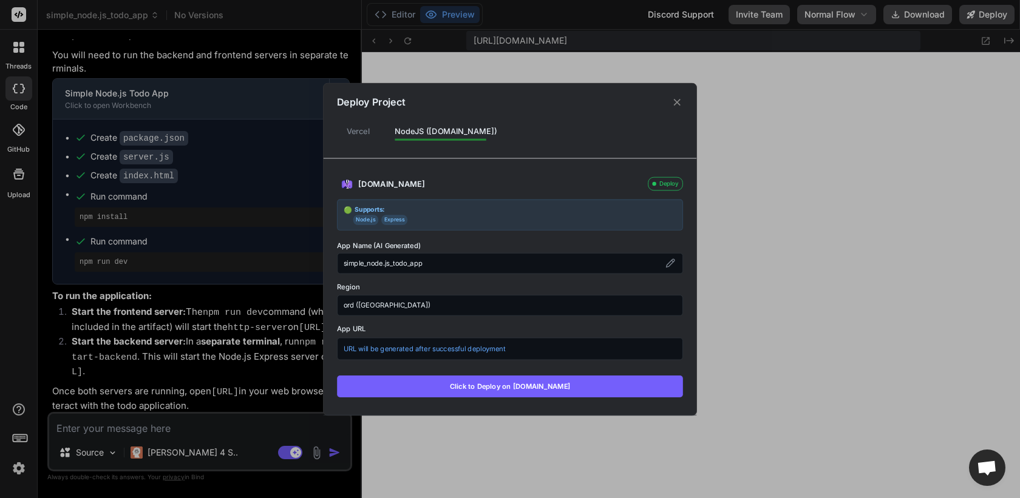
click at [480, 303] on div "ord (Chicago)" at bounding box center [510, 304] width 346 height 21
click at [524, 261] on div "simple_node.js_todo_app" at bounding box center [510, 263] width 346 height 21
click at [481, 283] on label "Region" at bounding box center [510, 287] width 346 height 10
click at [365, 132] on div "Vercel" at bounding box center [358, 130] width 42 height 23
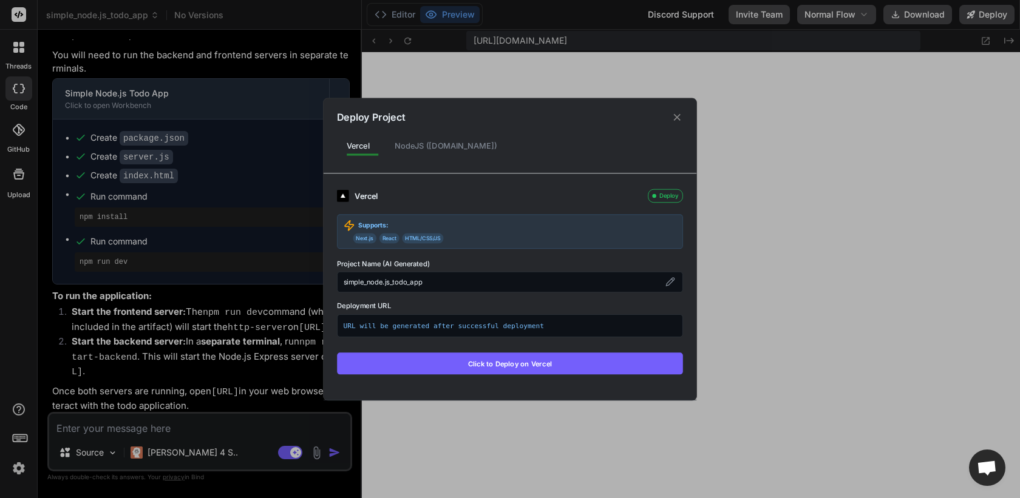
click at [408, 138] on div "NodeJS (Fly.io)" at bounding box center [445, 145] width 121 height 23
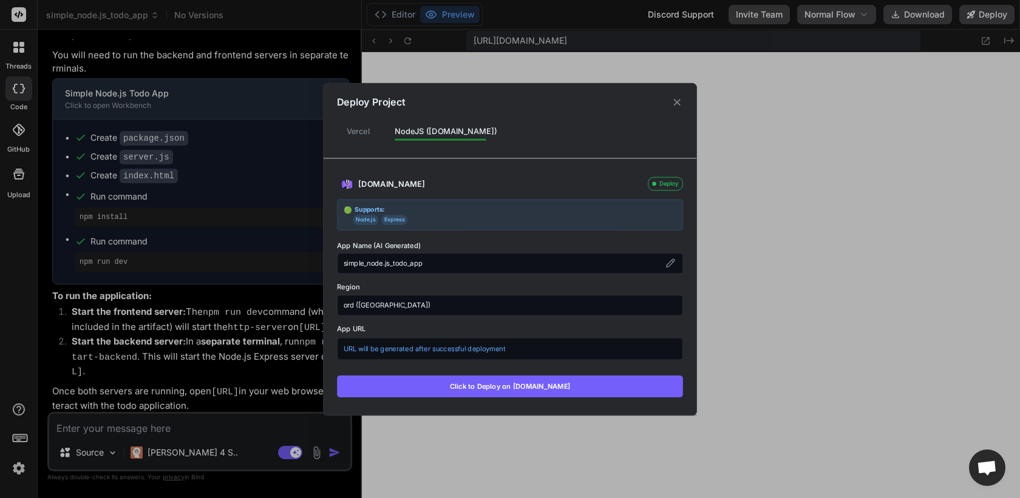
click at [360, 135] on div "Vercel" at bounding box center [358, 130] width 42 height 23
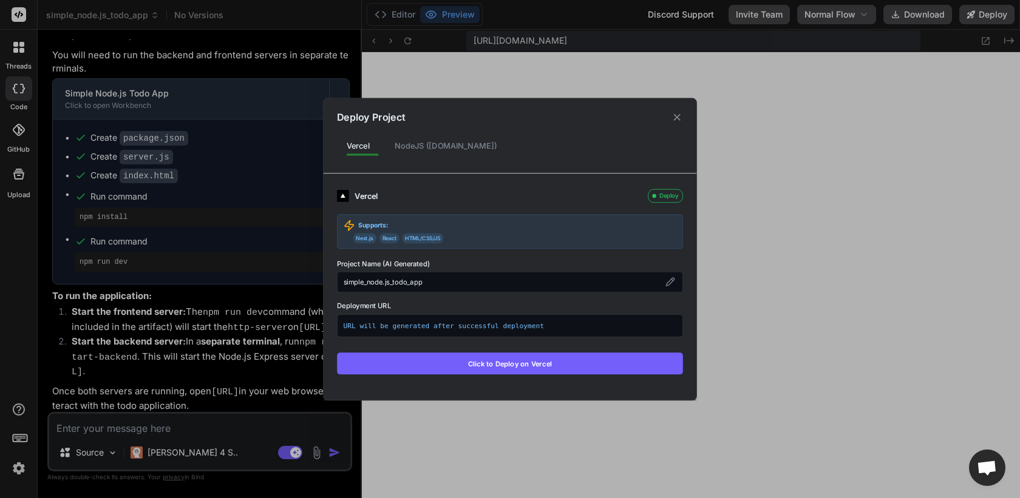
click at [509, 364] on button "Click to Deploy on Vercel" at bounding box center [510, 364] width 346 height 22
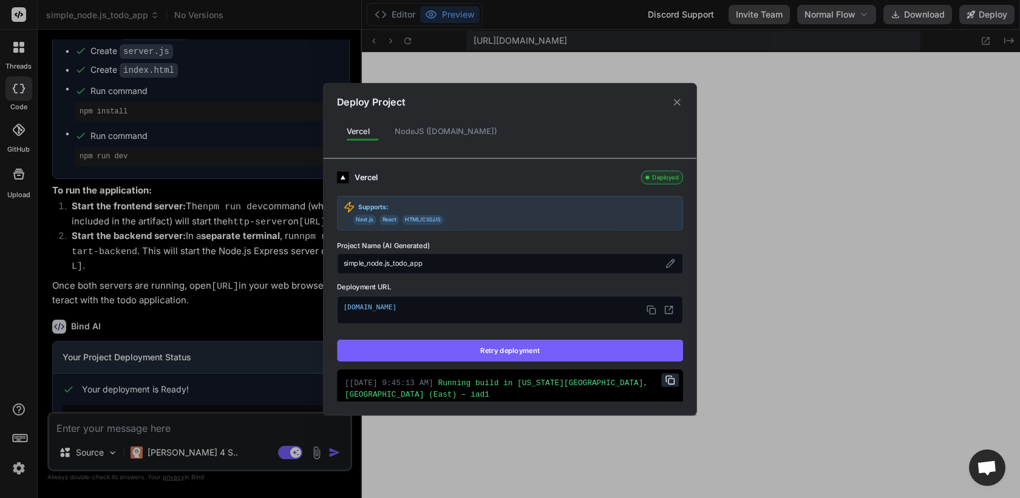
scroll to position [2, 0]
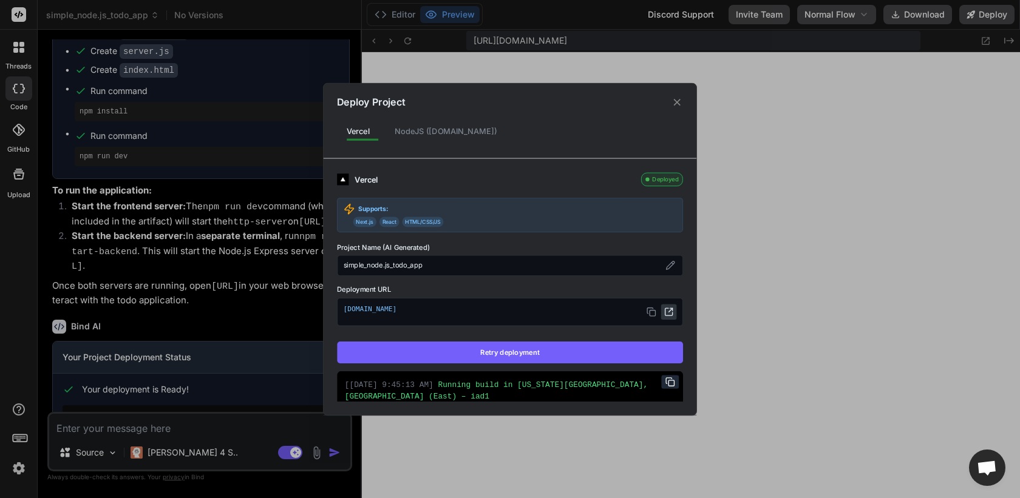
click at [669, 314] on icon at bounding box center [669, 312] width 10 height 10
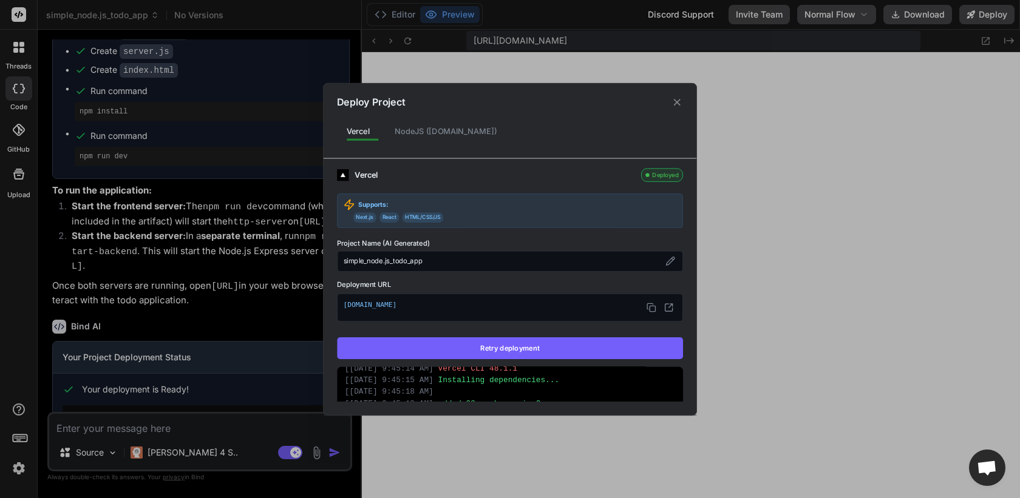
scroll to position [0, 0]
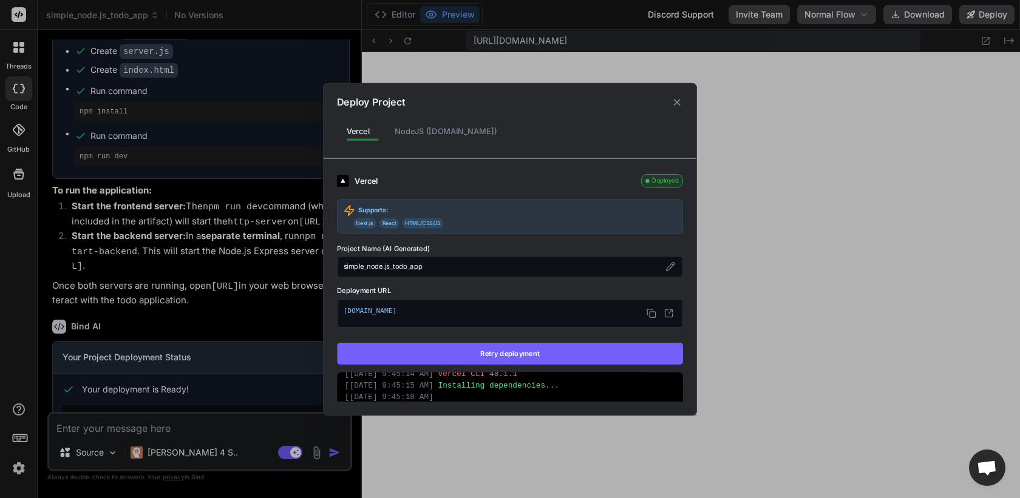
click at [432, 132] on div "NodeJS (Fly.io)" at bounding box center [445, 130] width 121 height 23
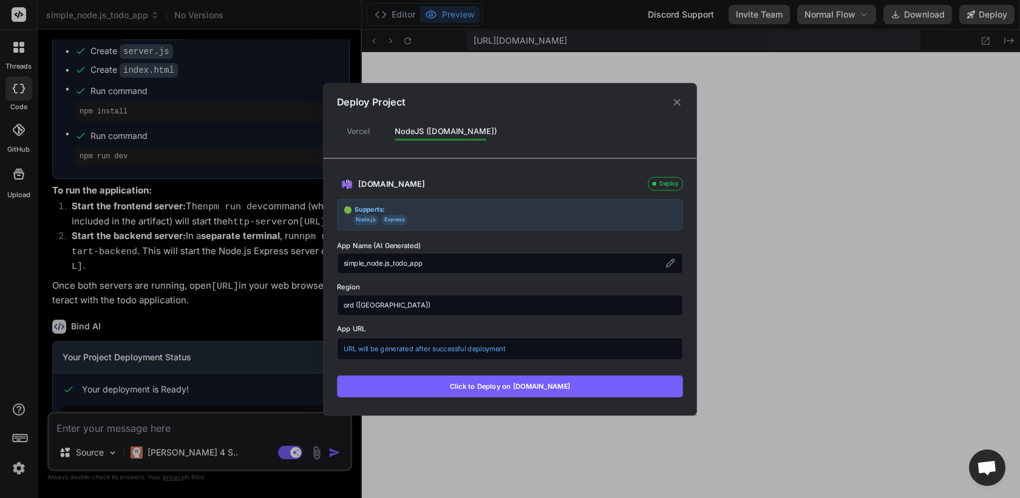
click at [511, 385] on button "Click to Deploy on fly.io" at bounding box center [510, 386] width 346 height 22
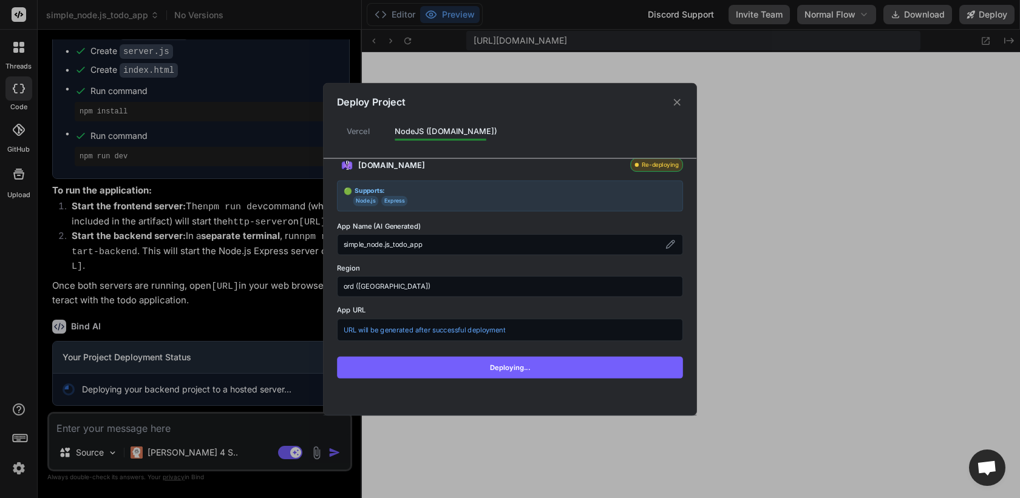
click at [364, 128] on div "Vercel" at bounding box center [358, 130] width 42 height 23
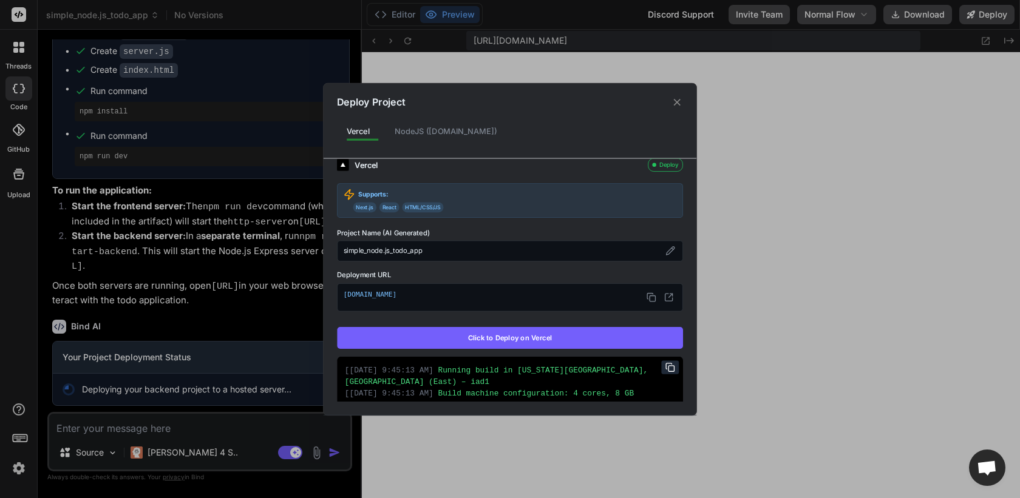
scroll to position [0, 0]
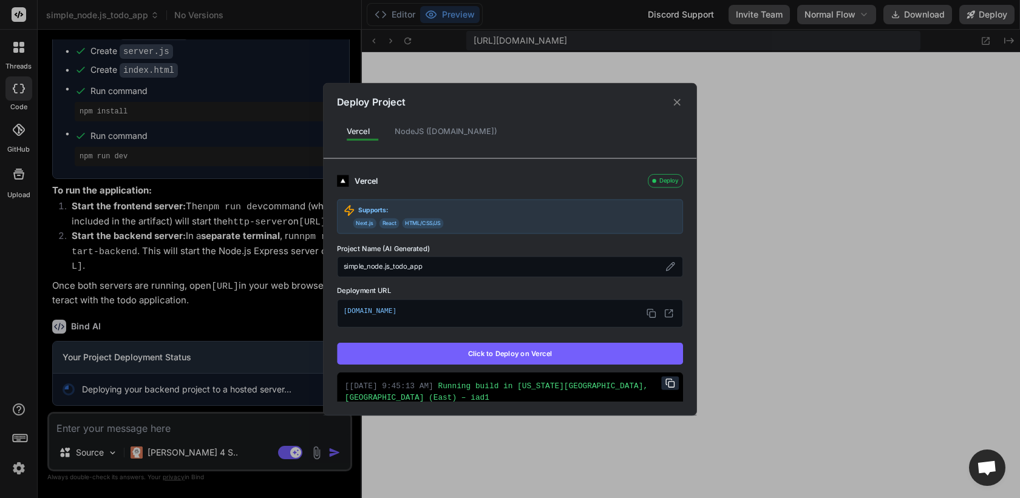
click at [427, 133] on div "NodeJS (Fly.io)" at bounding box center [445, 130] width 121 height 23
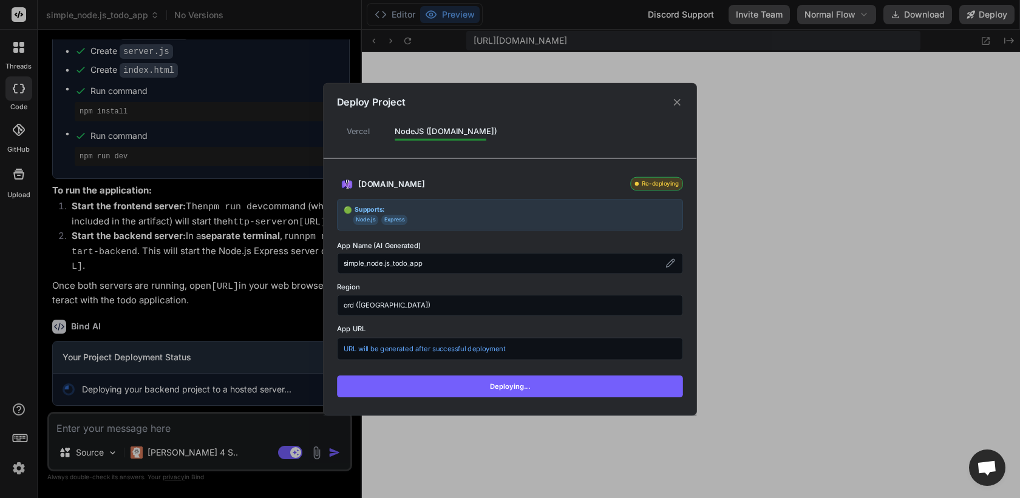
scroll to position [24, 0]
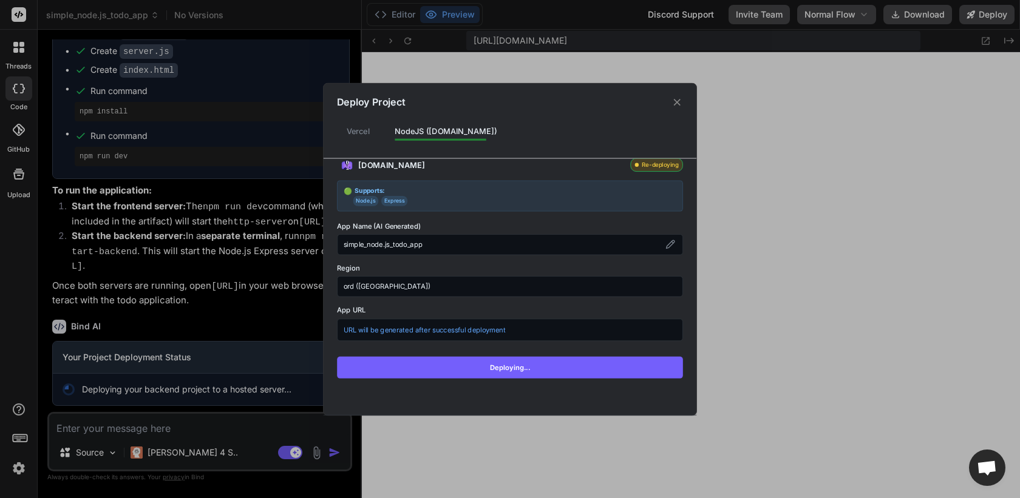
click at [353, 121] on div "Vercel" at bounding box center [358, 130] width 42 height 23
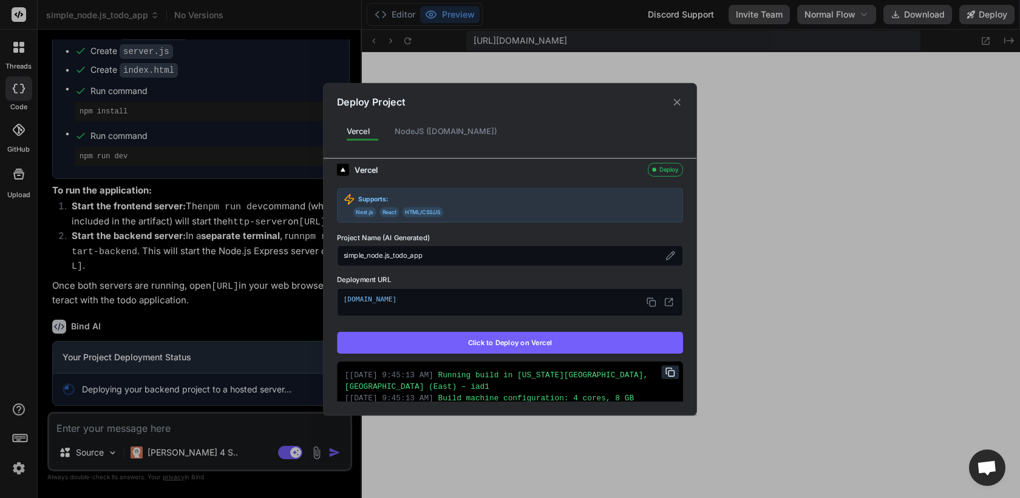
scroll to position [11, 0]
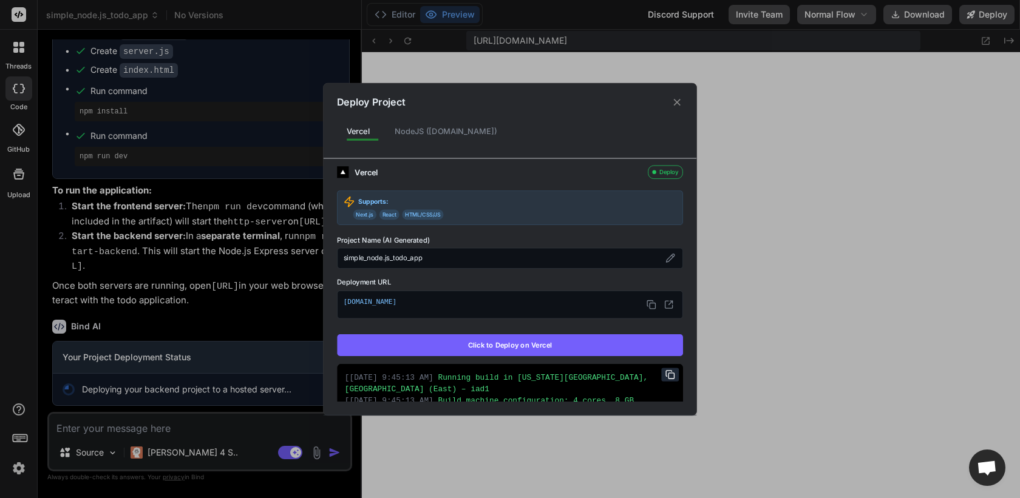
click at [677, 103] on icon at bounding box center [677, 101] width 7 height 7
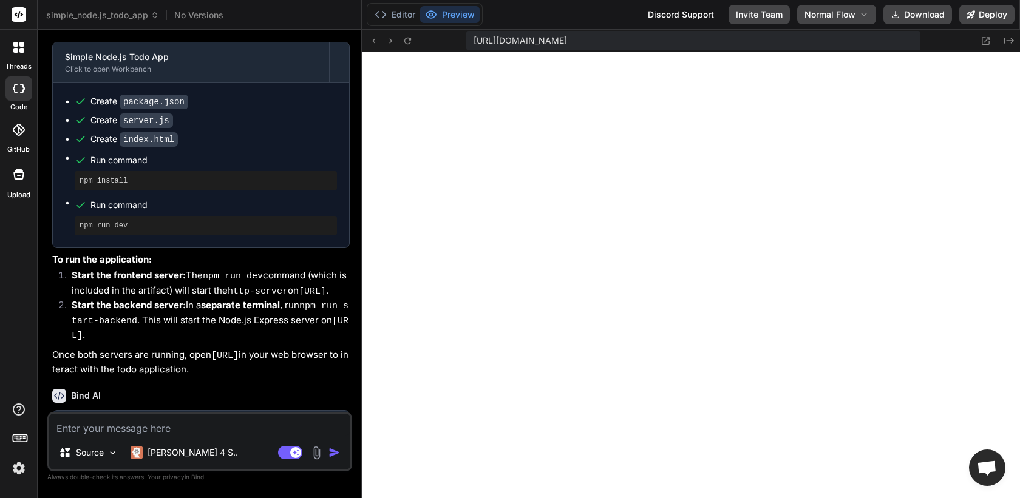
scroll to position [414, 0]
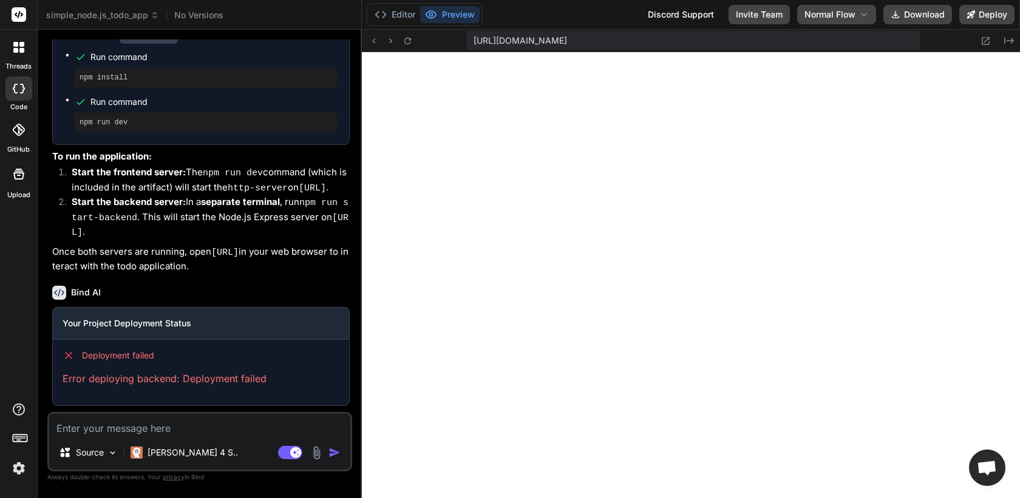
click at [188, 16] on span "No Versions" at bounding box center [198, 15] width 49 height 12
click at [156, 18] on icon at bounding box center [155, 15] width 8 height 8
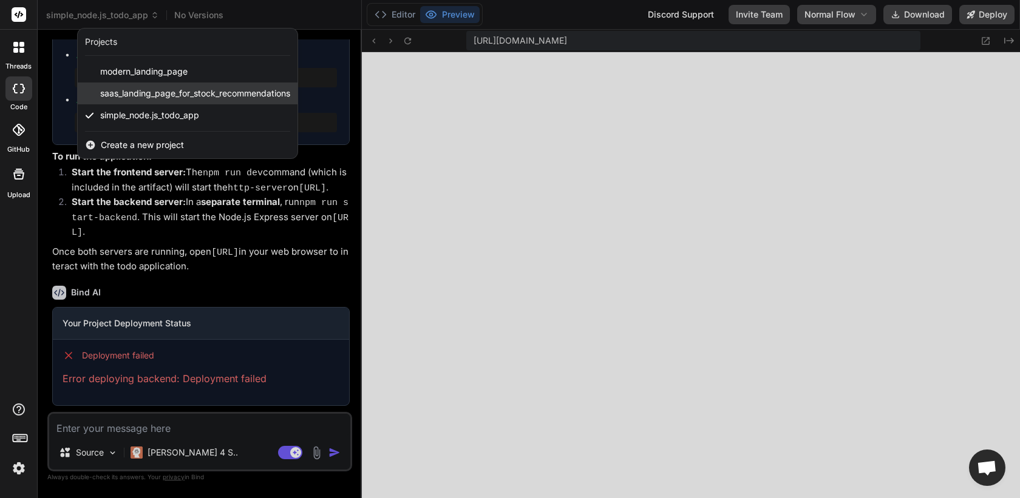
click at [175, 95] on span "saas_landing_page_for_stock_recommendations" at bounding box center [195, 93] width 190 height 12
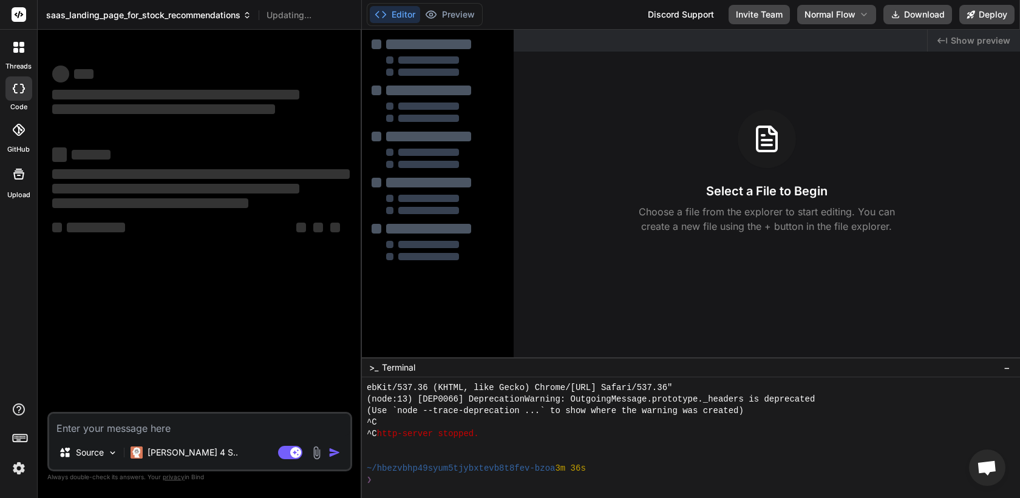
click at [230, 13] on span "saas_landing_page_for_stock_recommendations" at bounding box center [148, 15] width 205 height 12
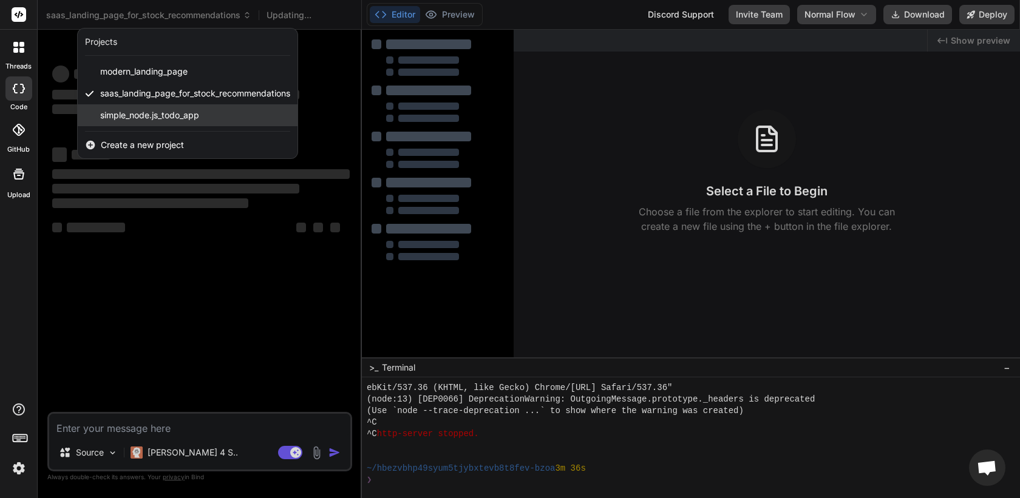
click at [180, 120] on span "simple_node.js_todo_app" at bounding box center [149, 115] width 99 height 12
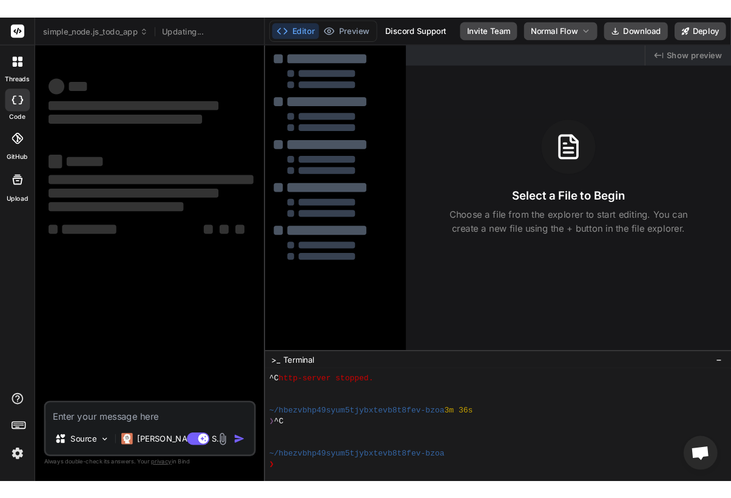
scroll to position [565, 0]
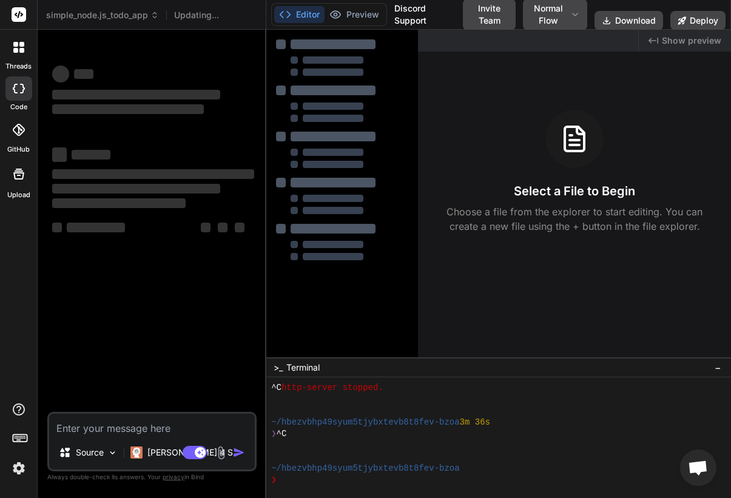
click at [122, 21] on header "simple_node.js_todo_app Updating... Created with Pixso." at bounding box center [152, 15] width 229 height 30
click at [123, 17] on span "simple_node.js_todo_app" at bounding box center [102, 15] width 113 height 12
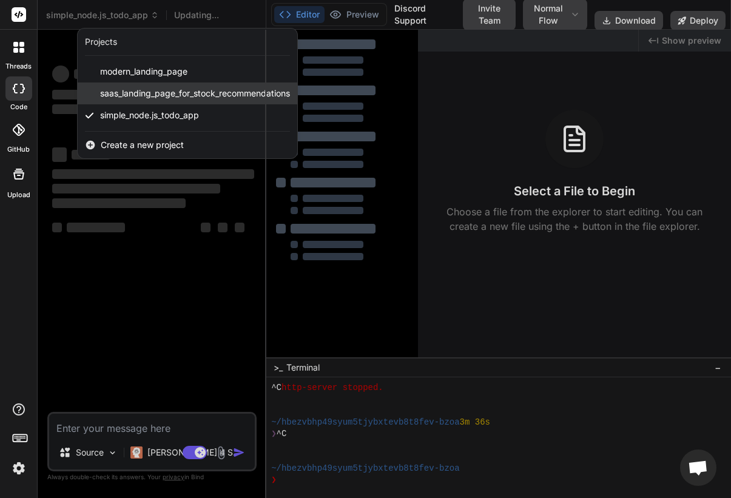
click at [118, 89] on span "saas_landing_page_for_stock_recommendations" at bounding box center [195, 93] width 190 height 12
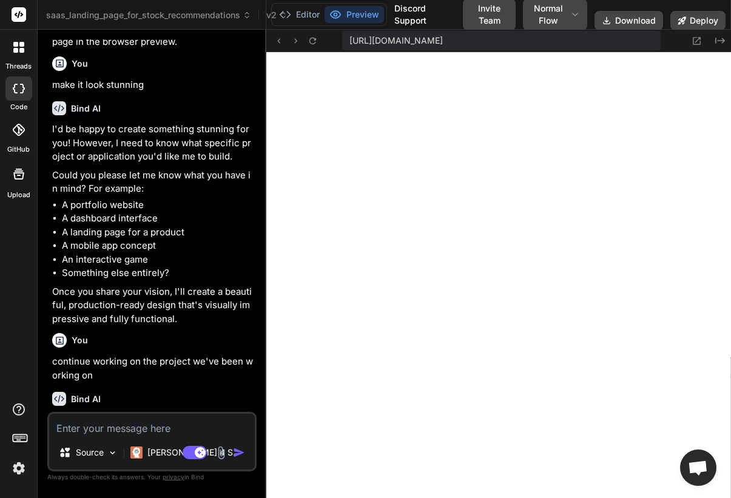
scroll to position [1153, 0]
click at [160, 454] on p "[PERSON_NAME] 4 S.." at bounding box center [192, 453] width 90 height 12
type textarea "x"
